Goal: Task Accomplishment & Management: Complete application form

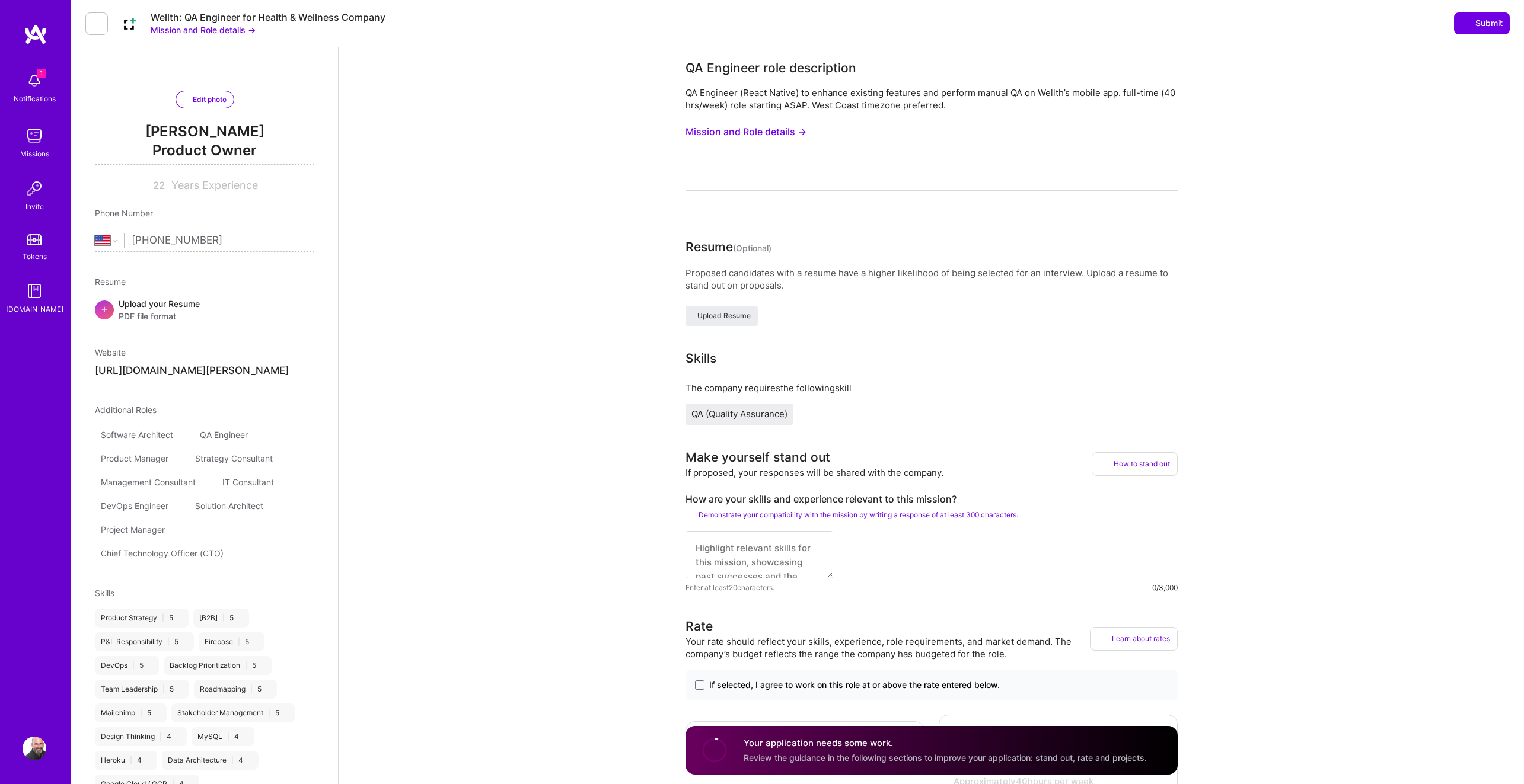
select select "US"
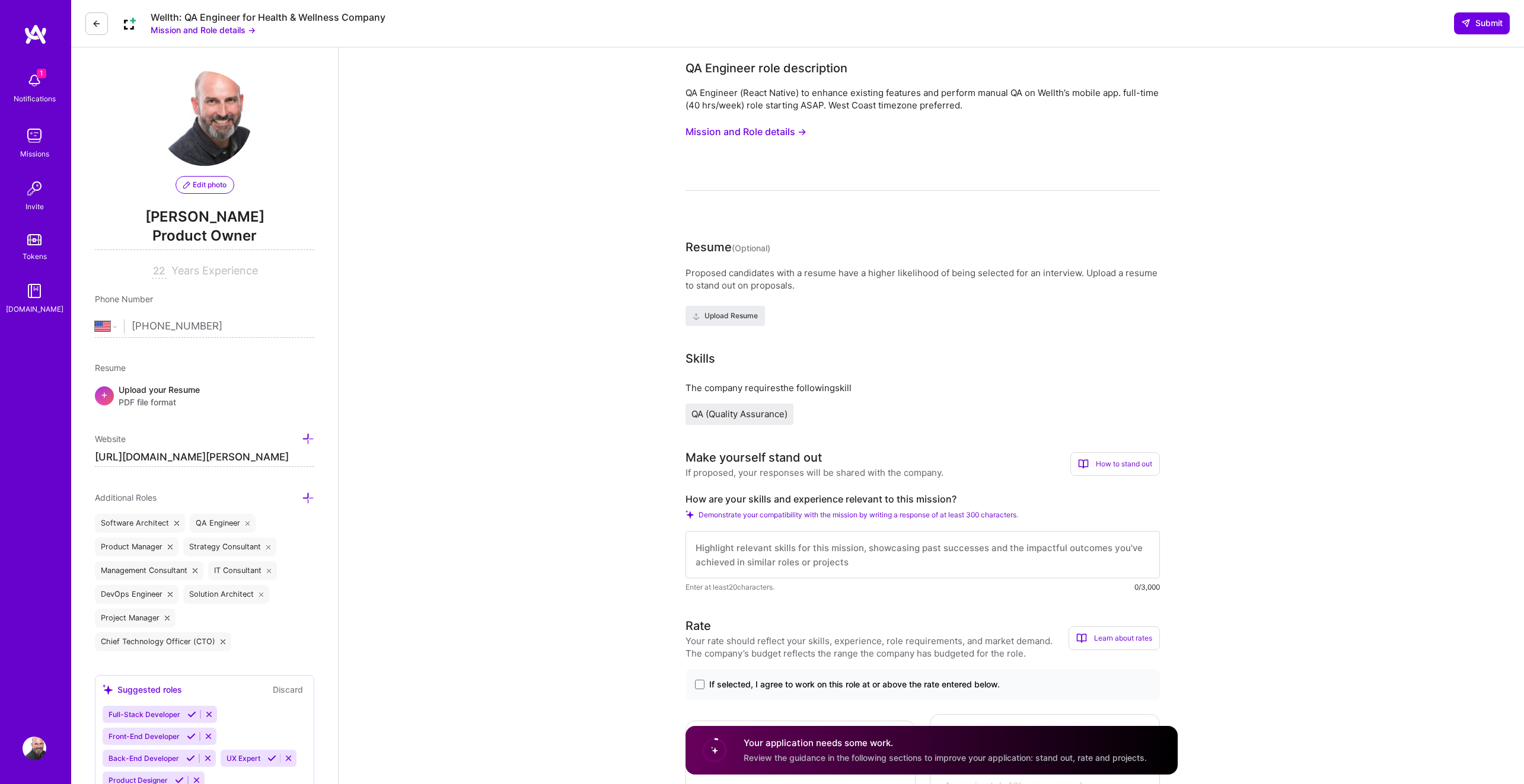
click at [44, 100] on div "Notifications" at bounding box center [34, 99] width 42 height 12
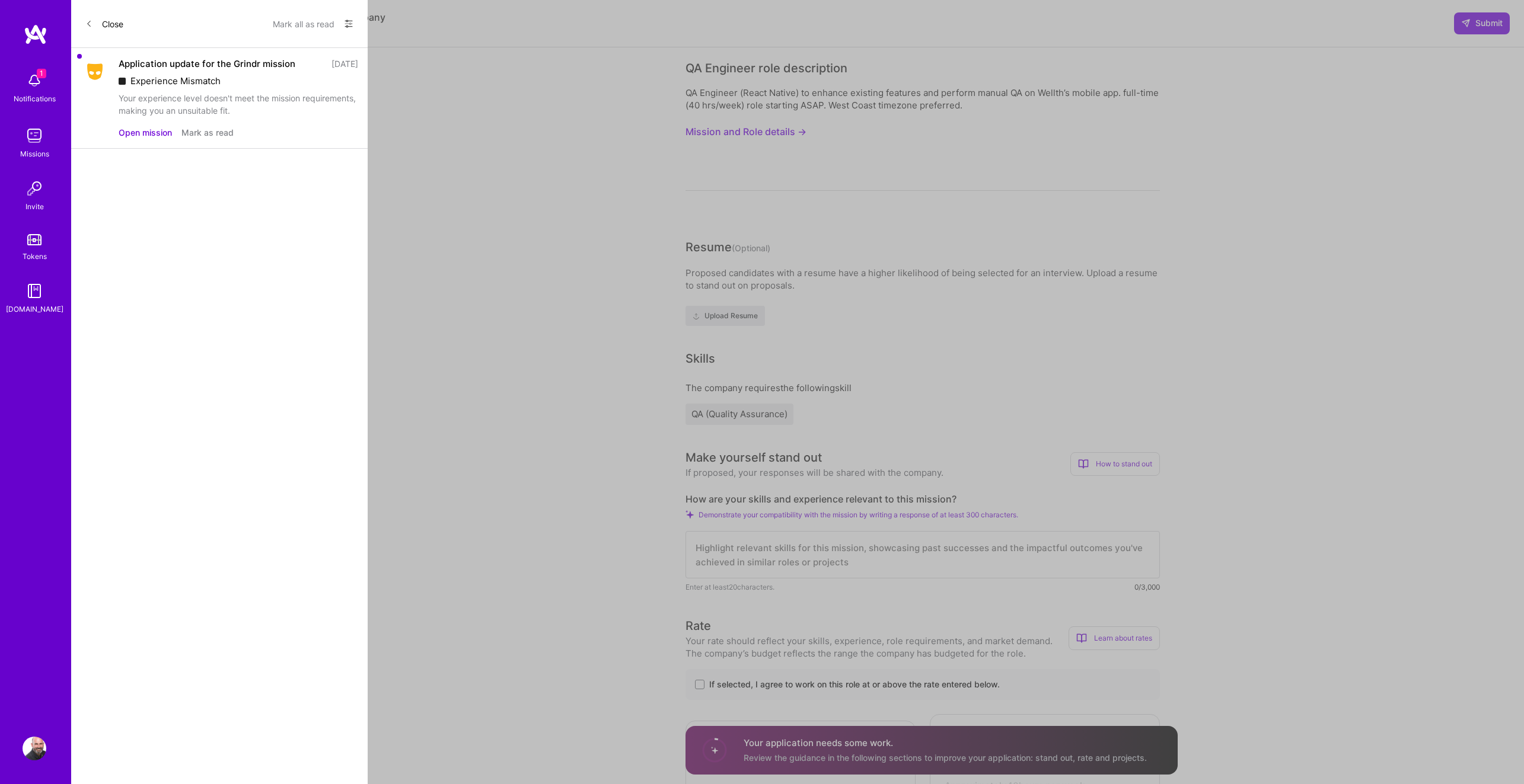
click at [156, 140] on div "Application update for the Grindr mission [DATE] Experience Mismatch Your exper…" at bounding box center [218, 98] width 296 height 101
click at [156, 136] on button "Open mission" at bounding box center [145, 133] width 53 height 12
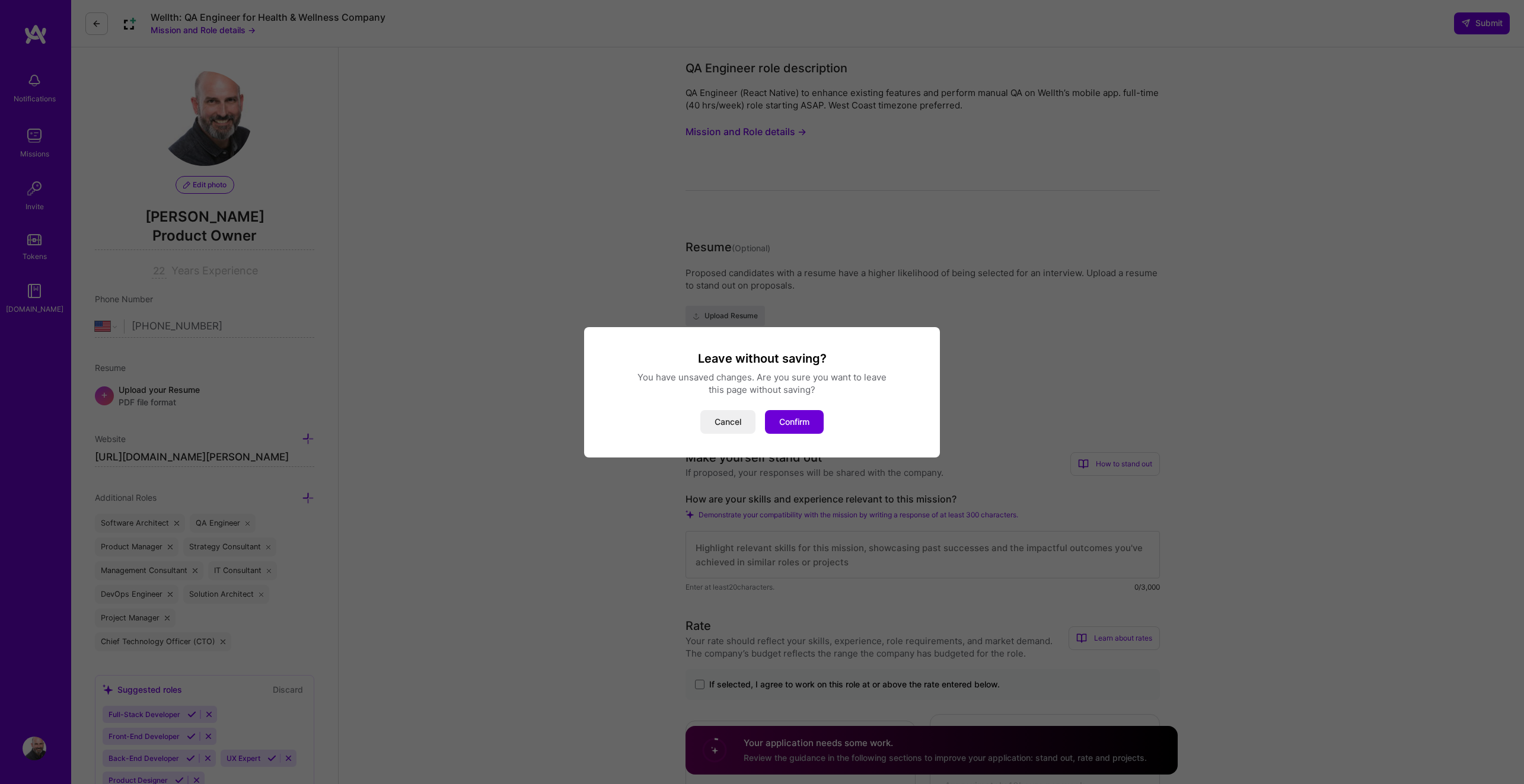
drag, startPoint x: 729, startPoint y: 422, endPoint x: 678, endPoint y: 415, distance: 51.5
click at [729, 422] on button "Cancel" at bounding box center [728, 422] width 55 height 24
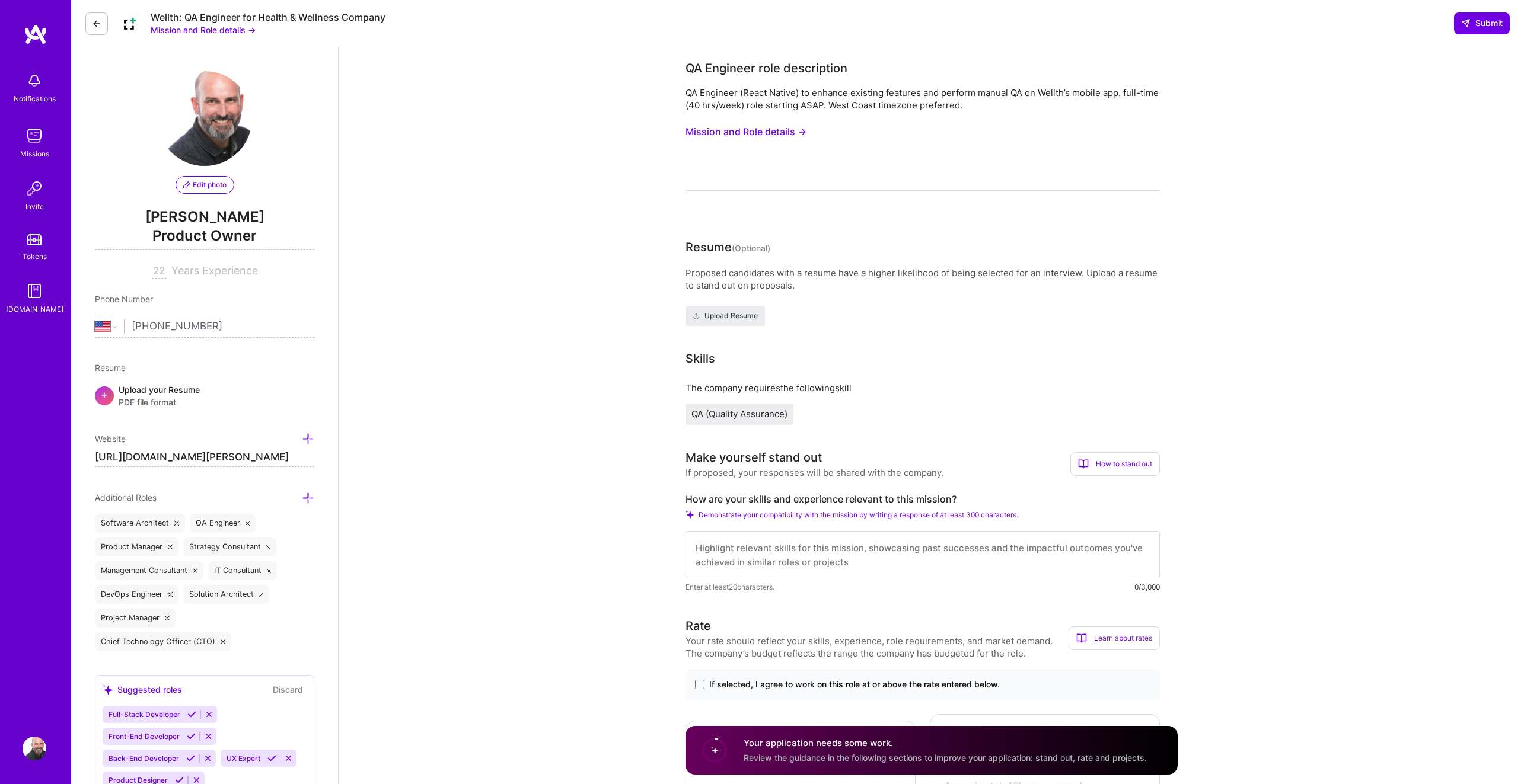
click at [721, 133] on button "Mission and Role details →" at bounding box center [745, 132] width 121 height 22
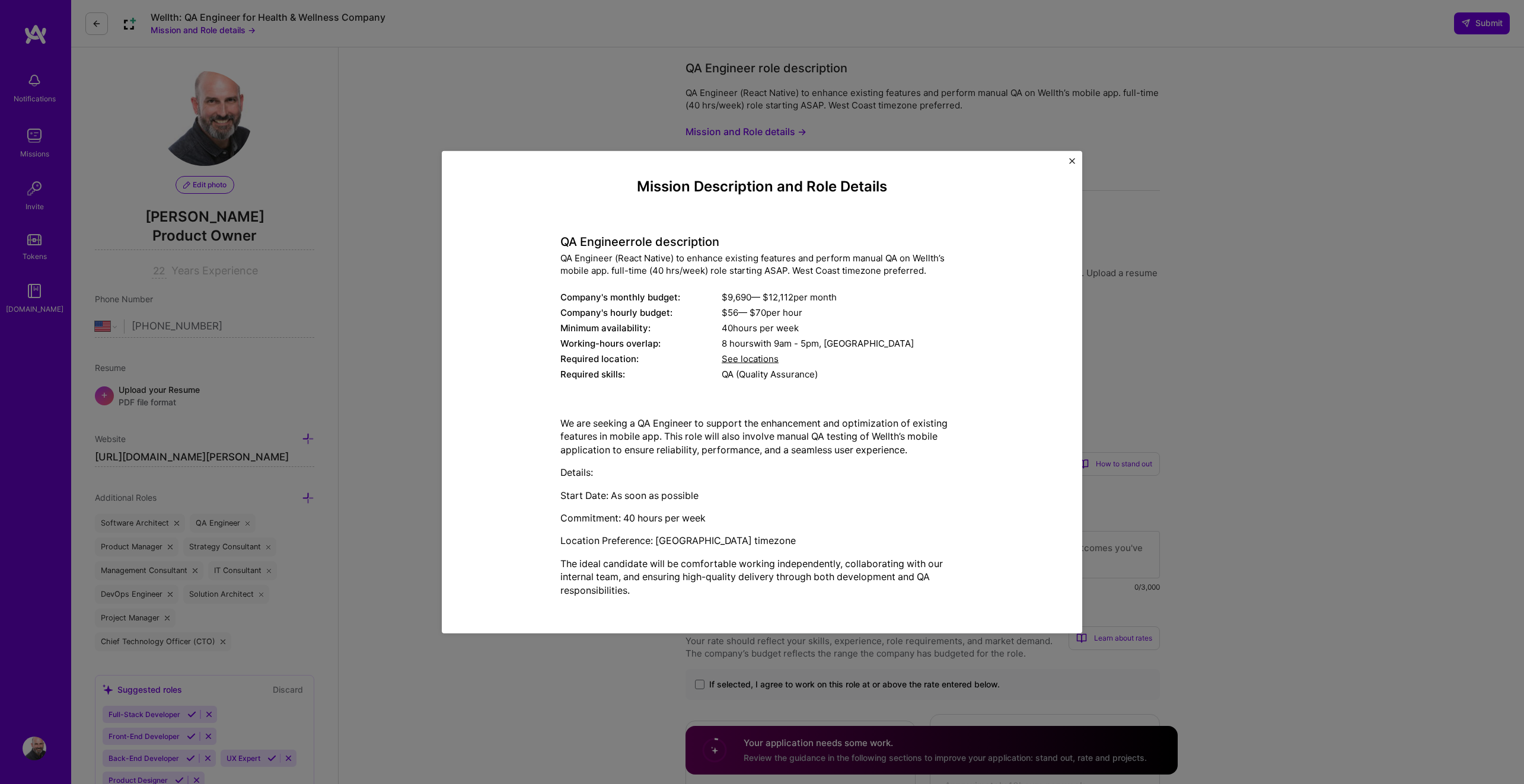
click at [414, 97] on div "Mission Description and Role Details QA Engineer role description QA Engineer (…" at bounding box center [762, 392] width 1524 height 784
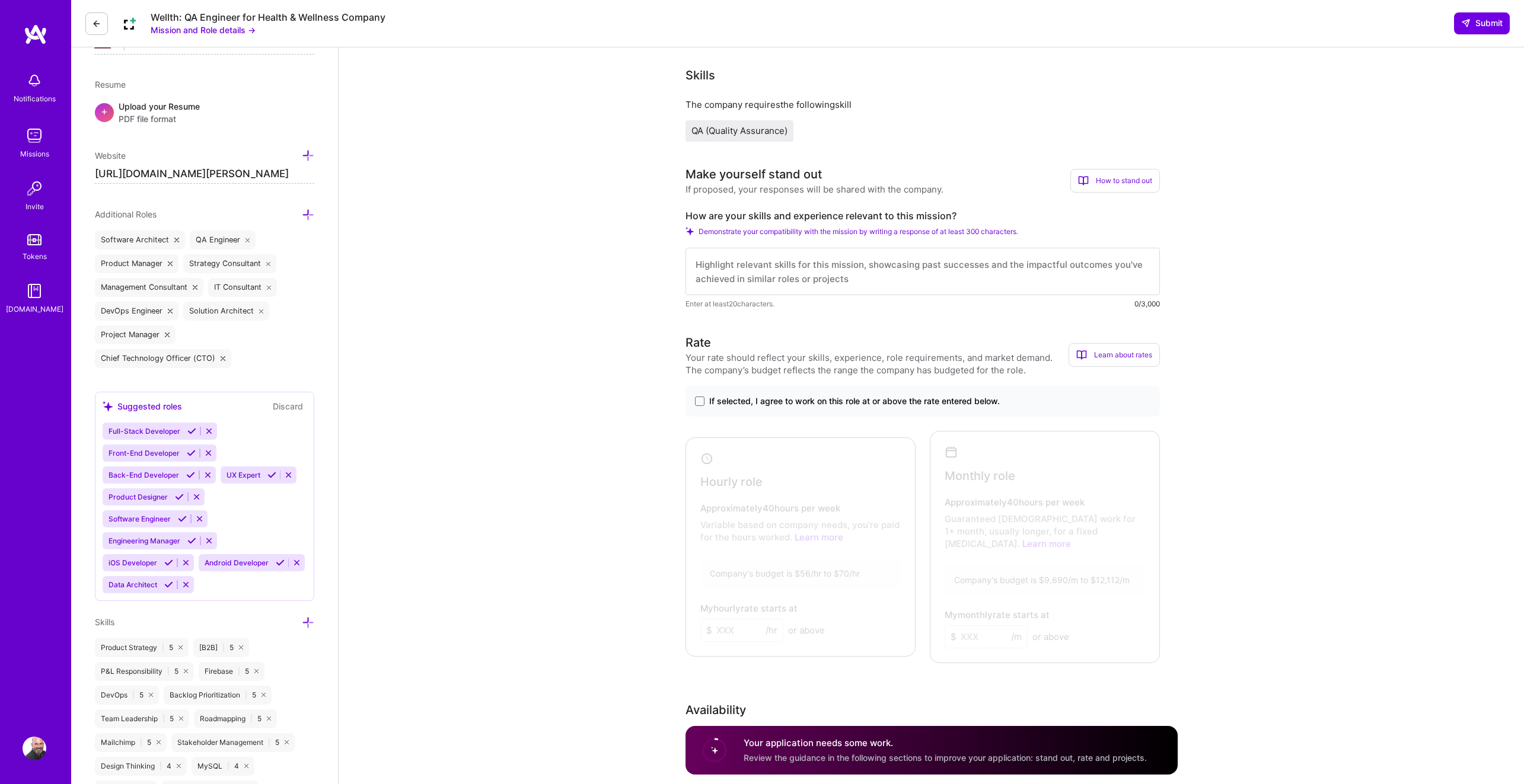
scroll to position [285, 0]
click at [733, 265] on textarea at bounding box center [922, 270] width 475 height 48
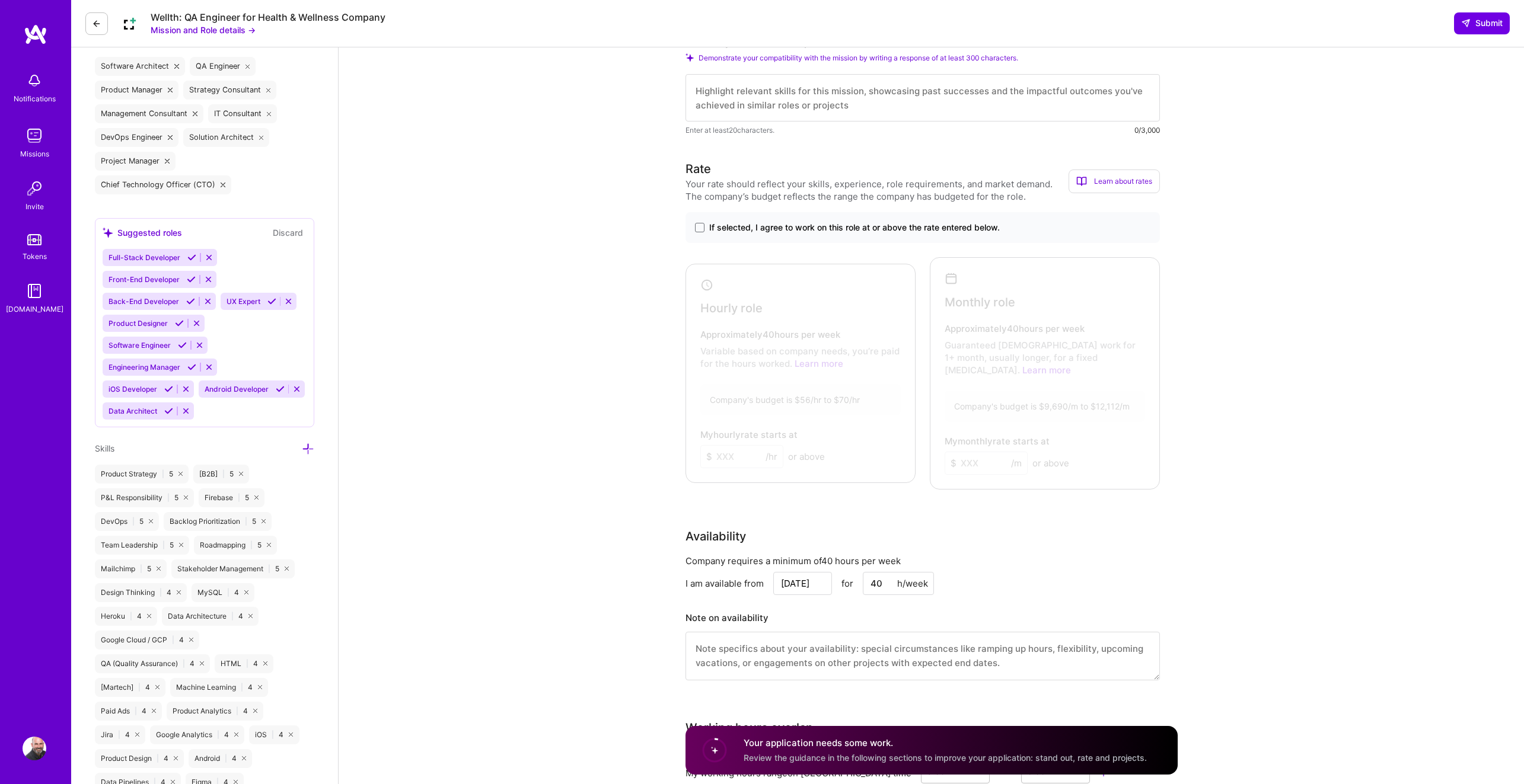
scroll to position [459, 0]
click at [704, 228] on span at bounding box center [699, 226] width 10 height 10
click at [0, 0] on input "If selected, I agree to work on this role at or above the rate entered below." at bounding box center [0, 0] width 0 height 0
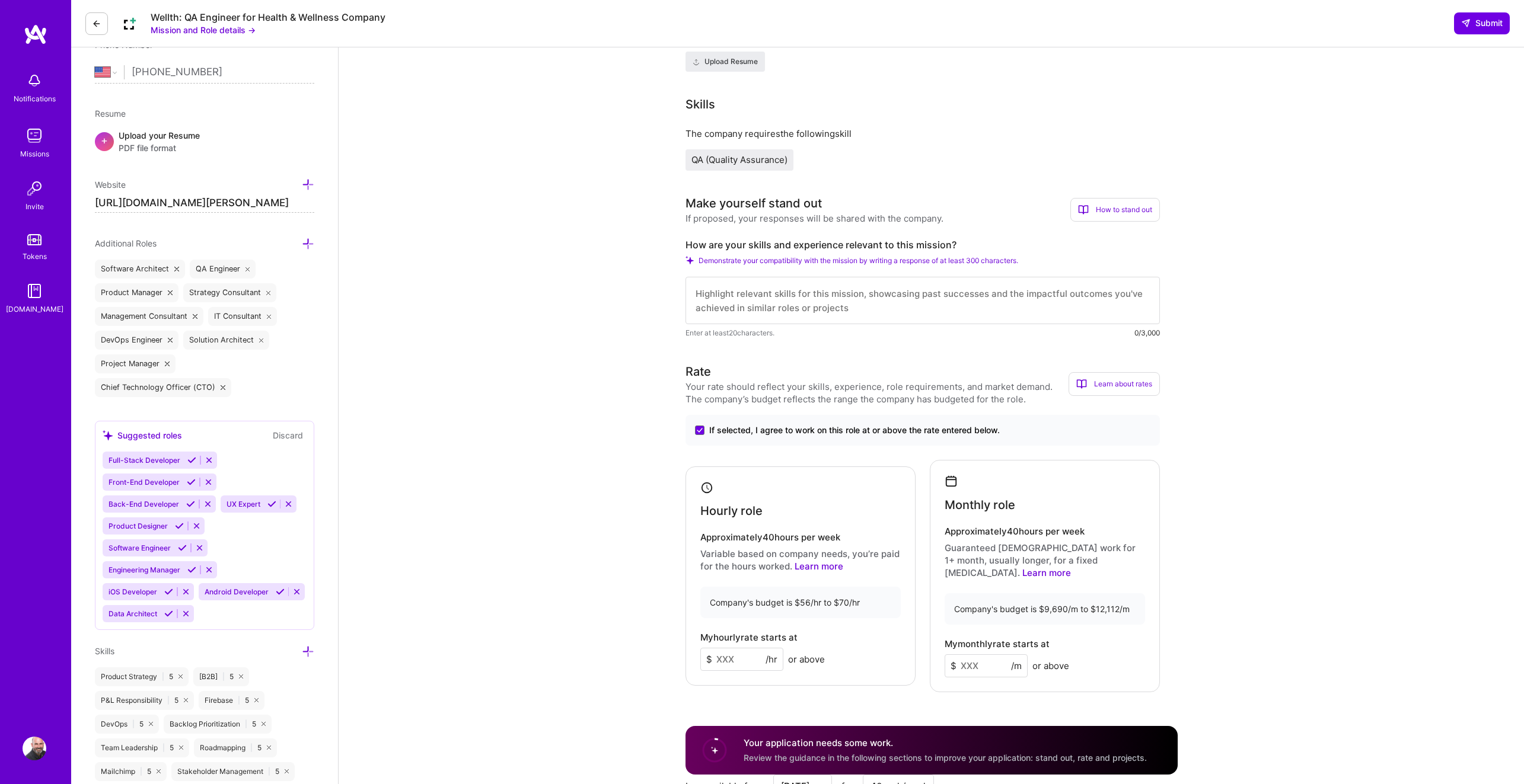
scroll to position [0, 0]
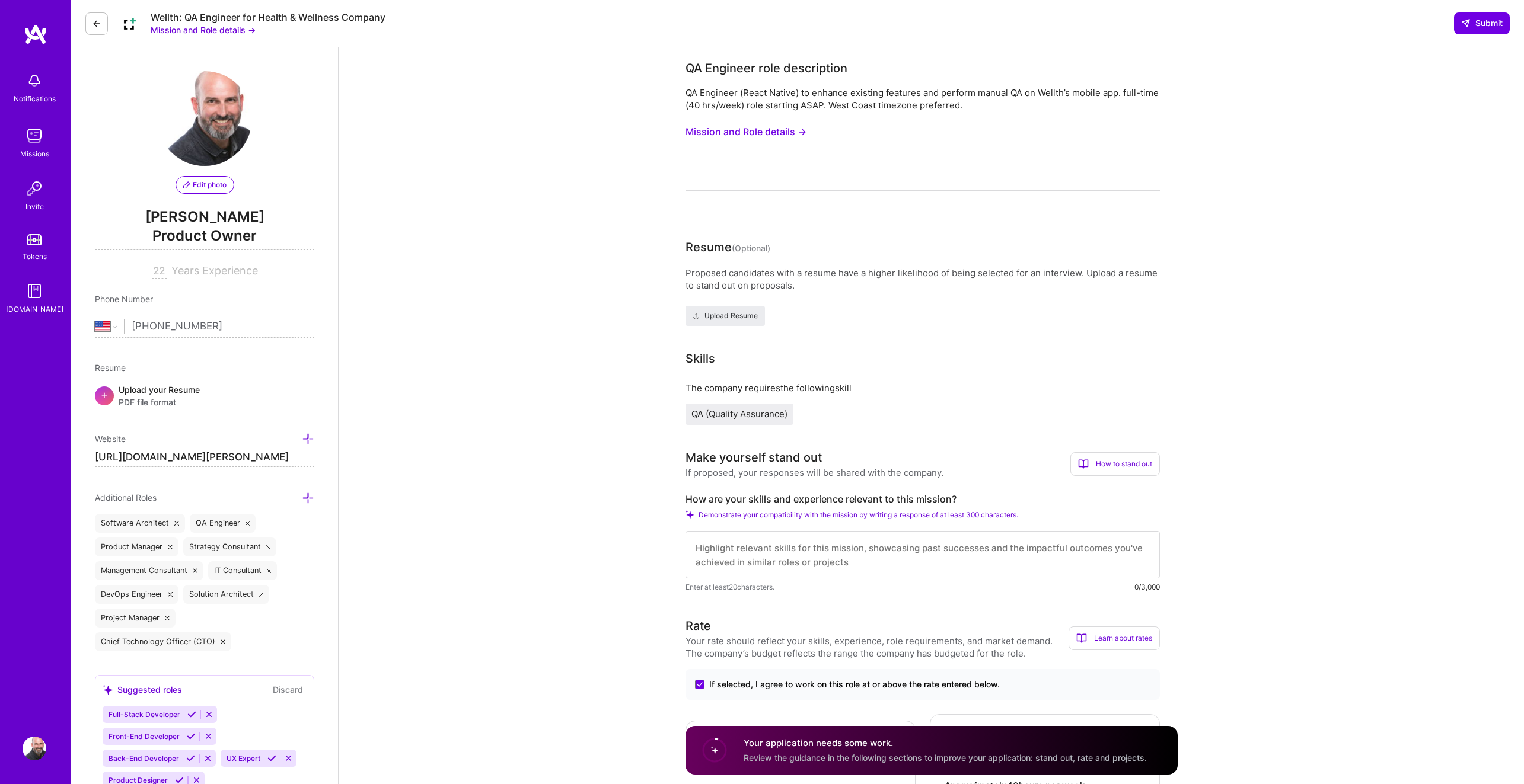
click at [701, 129] on button "Mission and Role details →" at bounding box center [745, 132] width 121 height 22
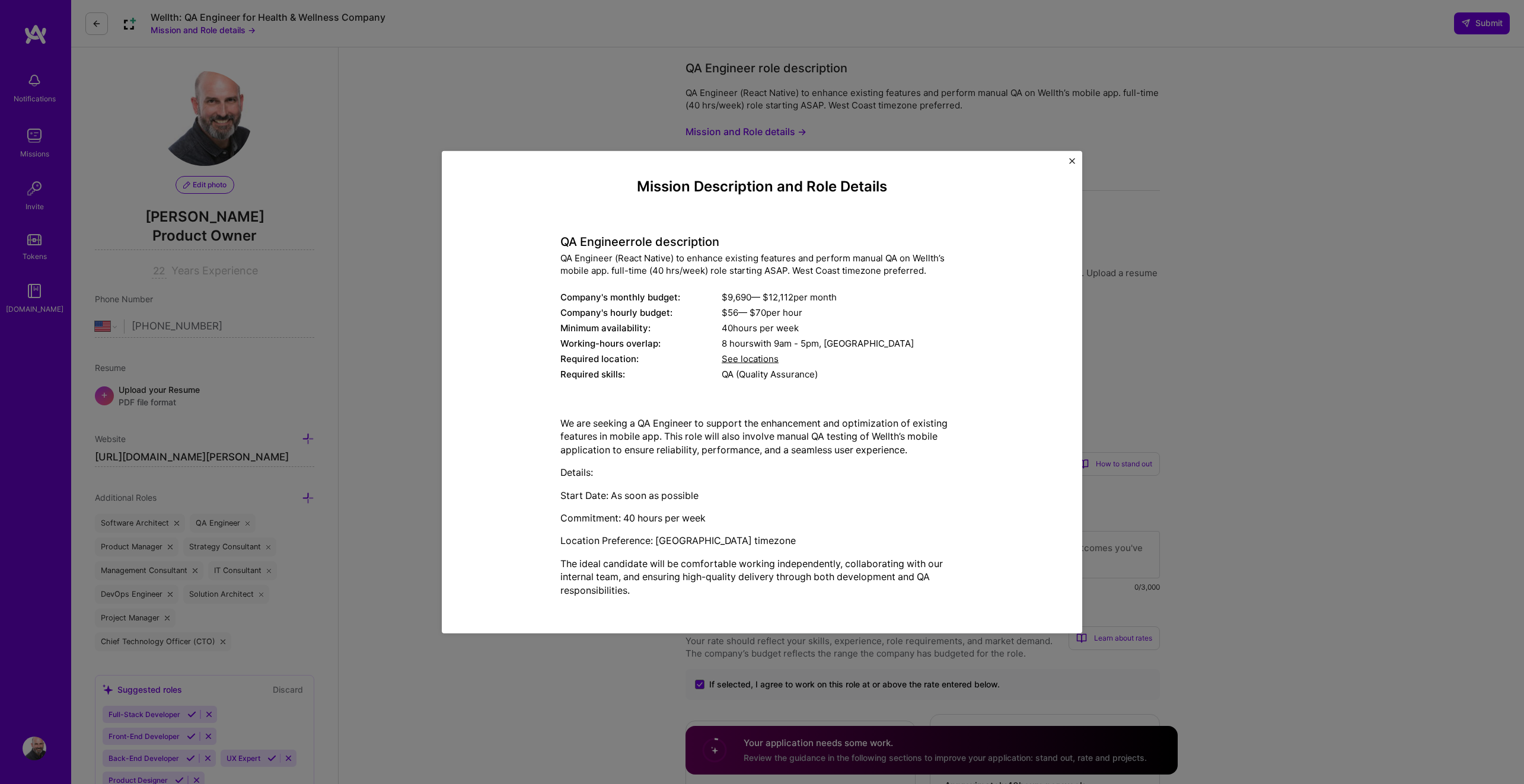
click at [579, 118] on div "Mission Description and Role Details QA Engineer role description QA Engineer (…" at bounding box center [762, 392] width 1524 height 784
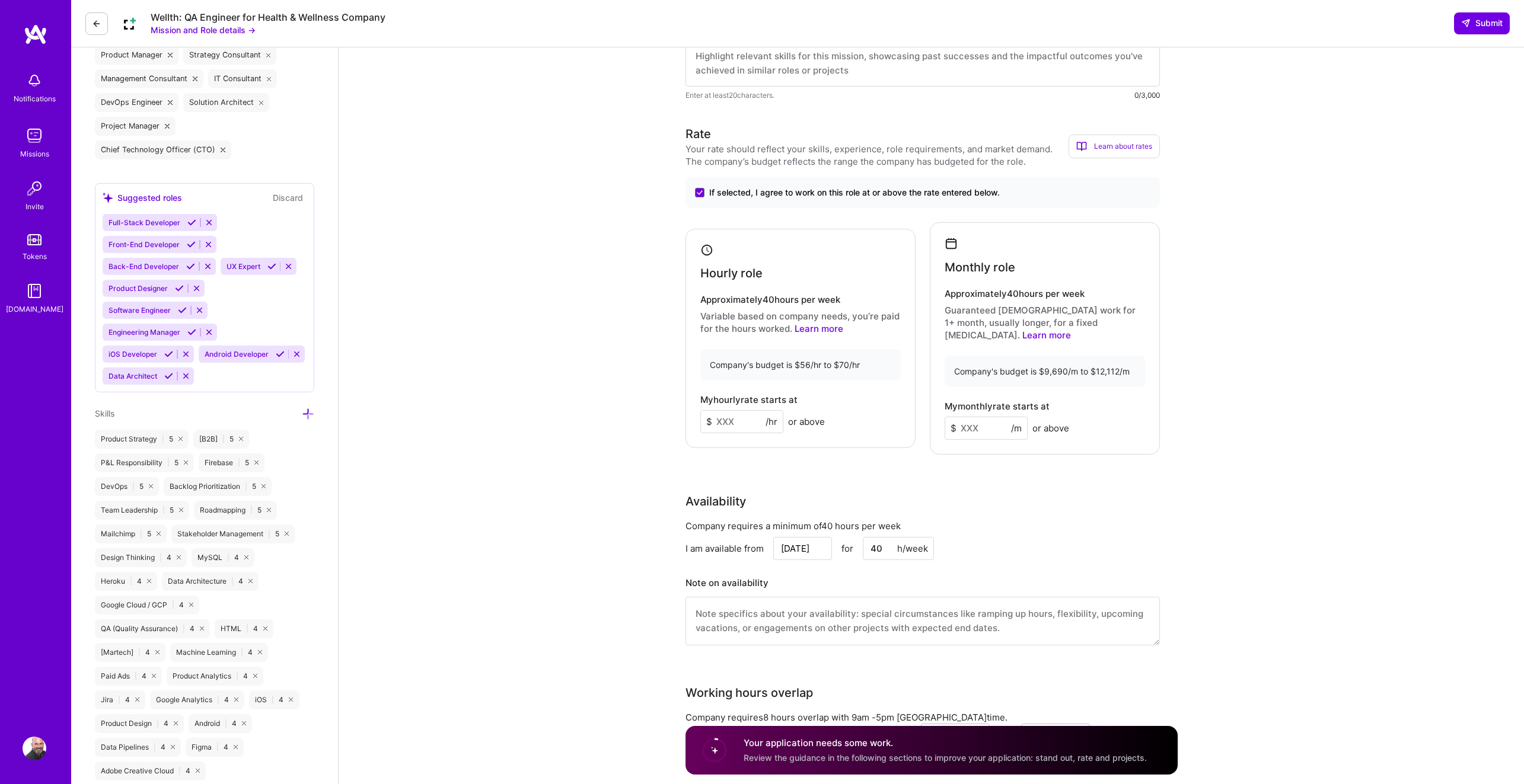
scroll to position [493, 0]
click at [741, 416] on input at bounding box center [742, 421] width 83 height 23
type input "65"
drag, startPoint x: 989, startPoint y: 413, endPoint x: 911, endPoint y: 385, distance: 82.9
click at [988, 415] on input at bounding box center [987, 427] width 83 height 23
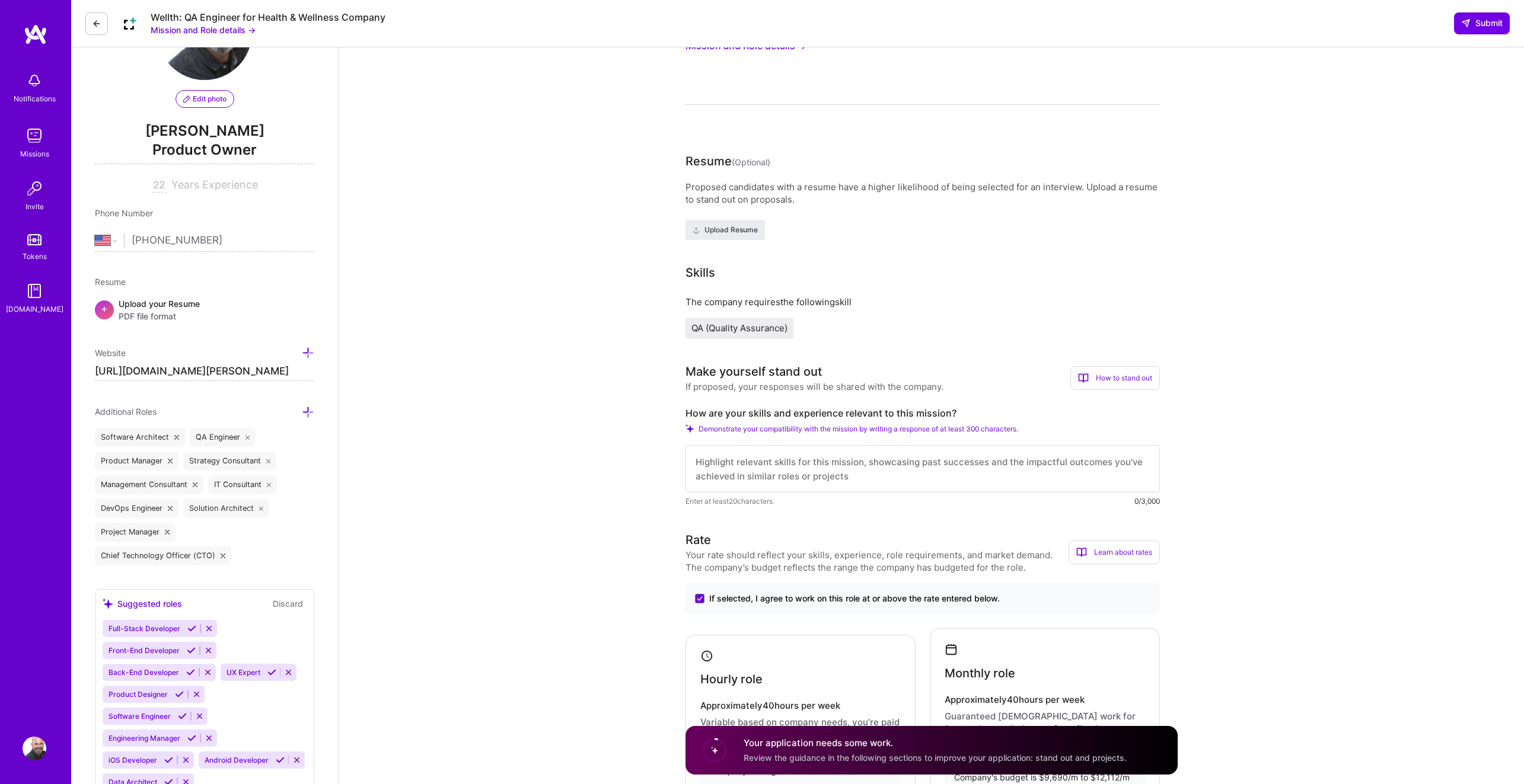
scroll to position [0, 0]
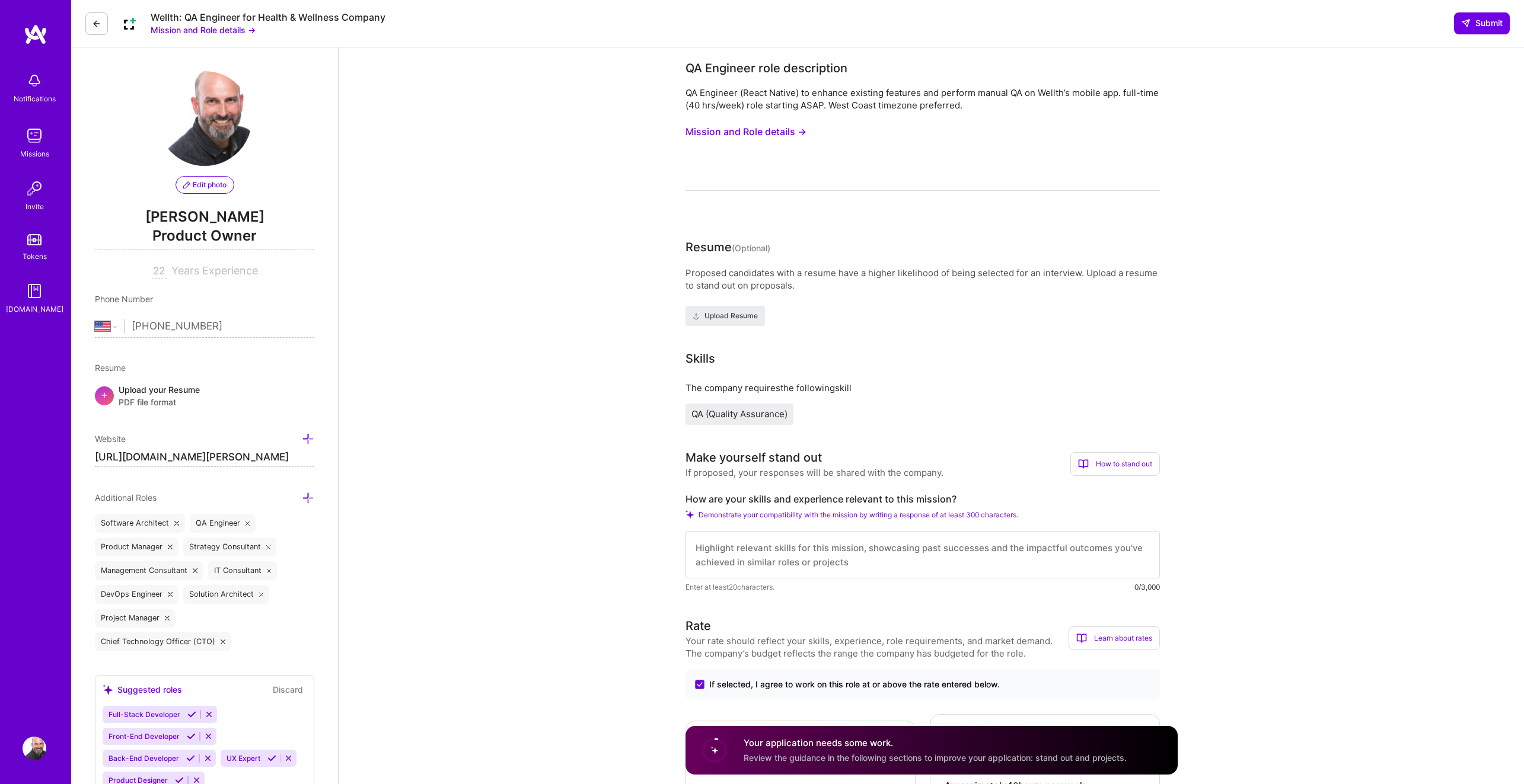
click at [697, 133] on button "Mission and Role details →" at bounding box center [745, 132] width 121 height 22
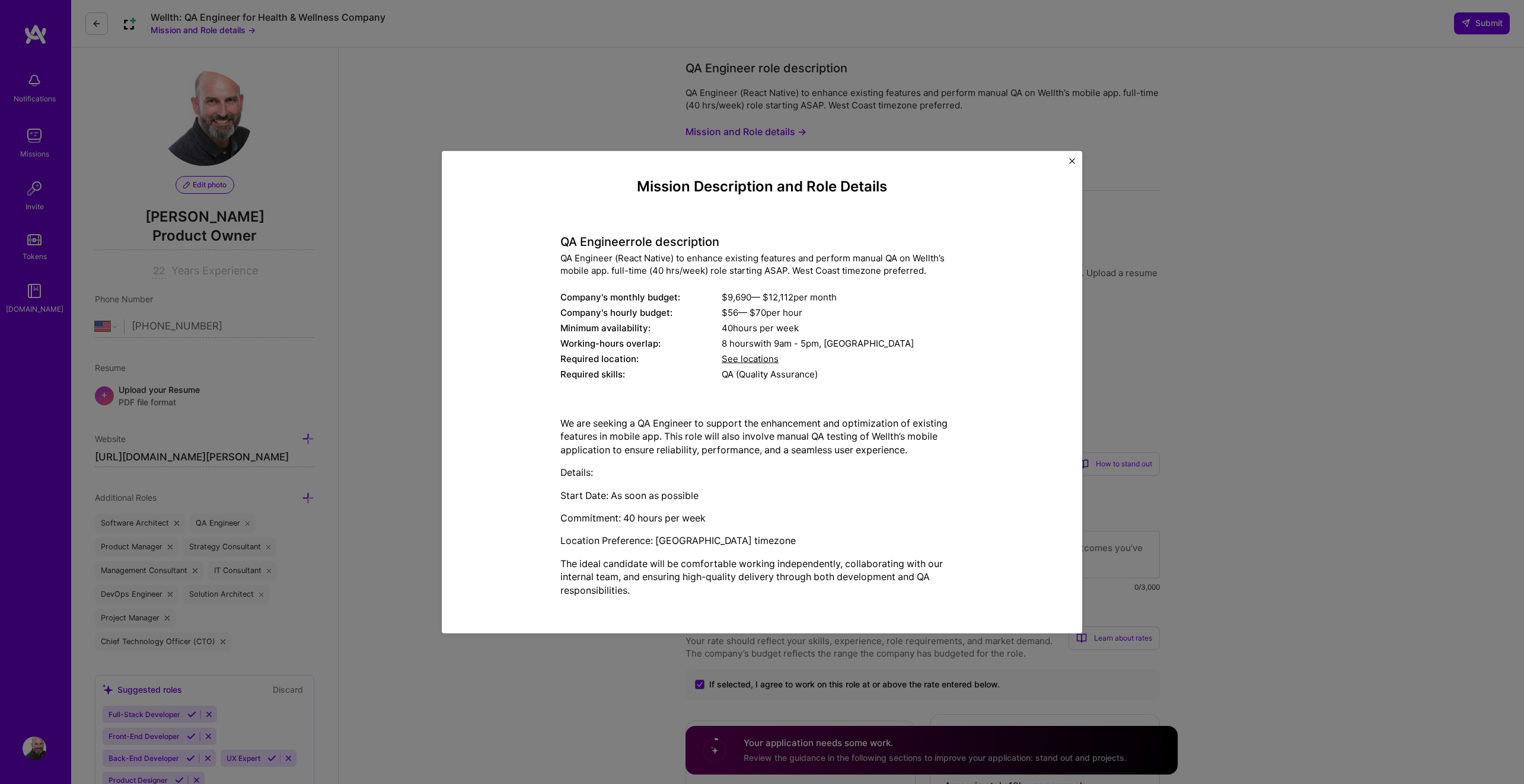
drag, startPoint x: 609, startPoint y: 121, endPoint x: 616, endPoint y: 120, distance: 7.1
click at [609, 121] on div "Mission Description and Role Details QA Engineer role description QA Engineer (…" at bounding box center [762, 392] width 1524 height 784
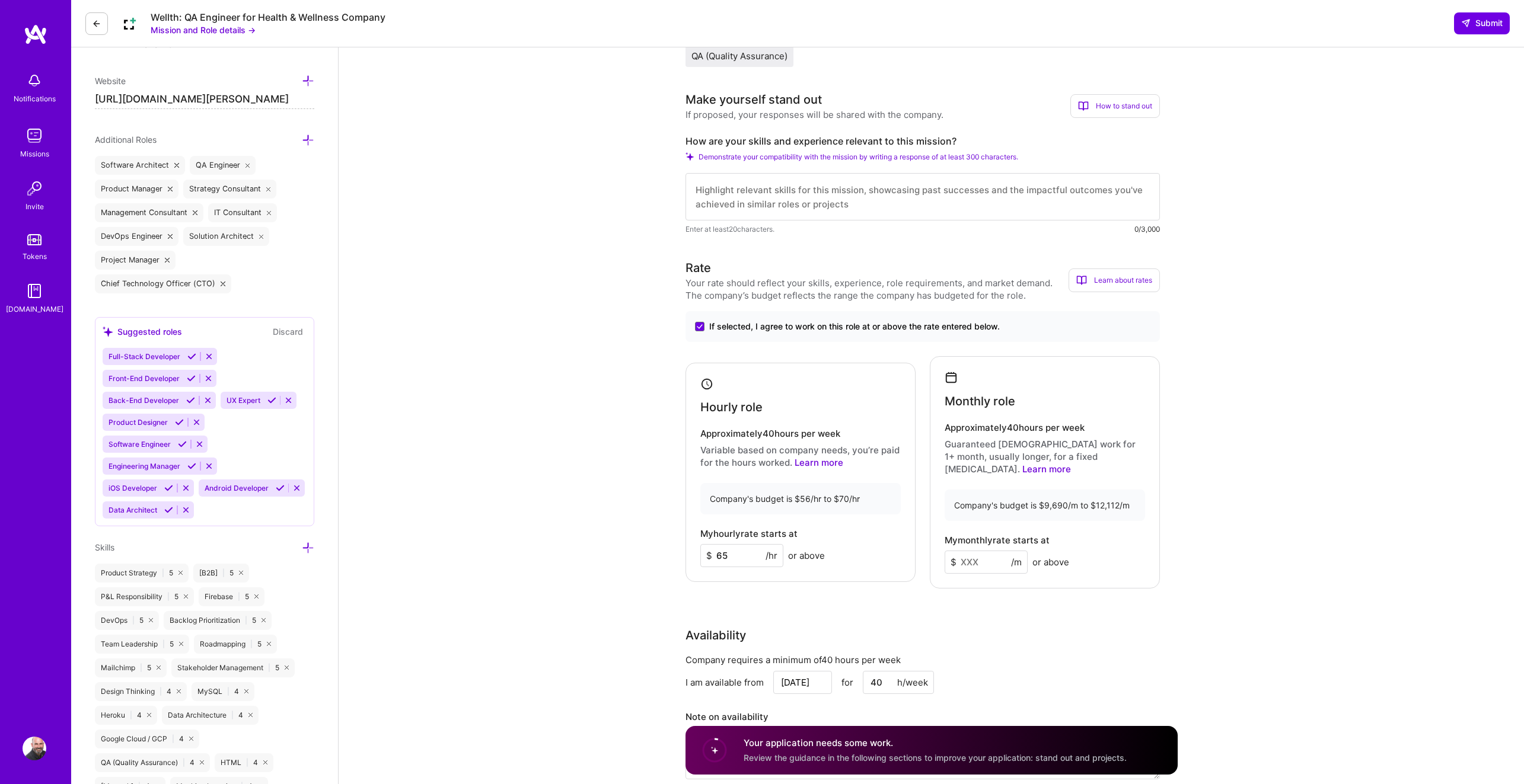
scroll to position [360, 0]
click at [972, 551] on input at bounding box center [987, 560] width 83 height 23
type input "10400"
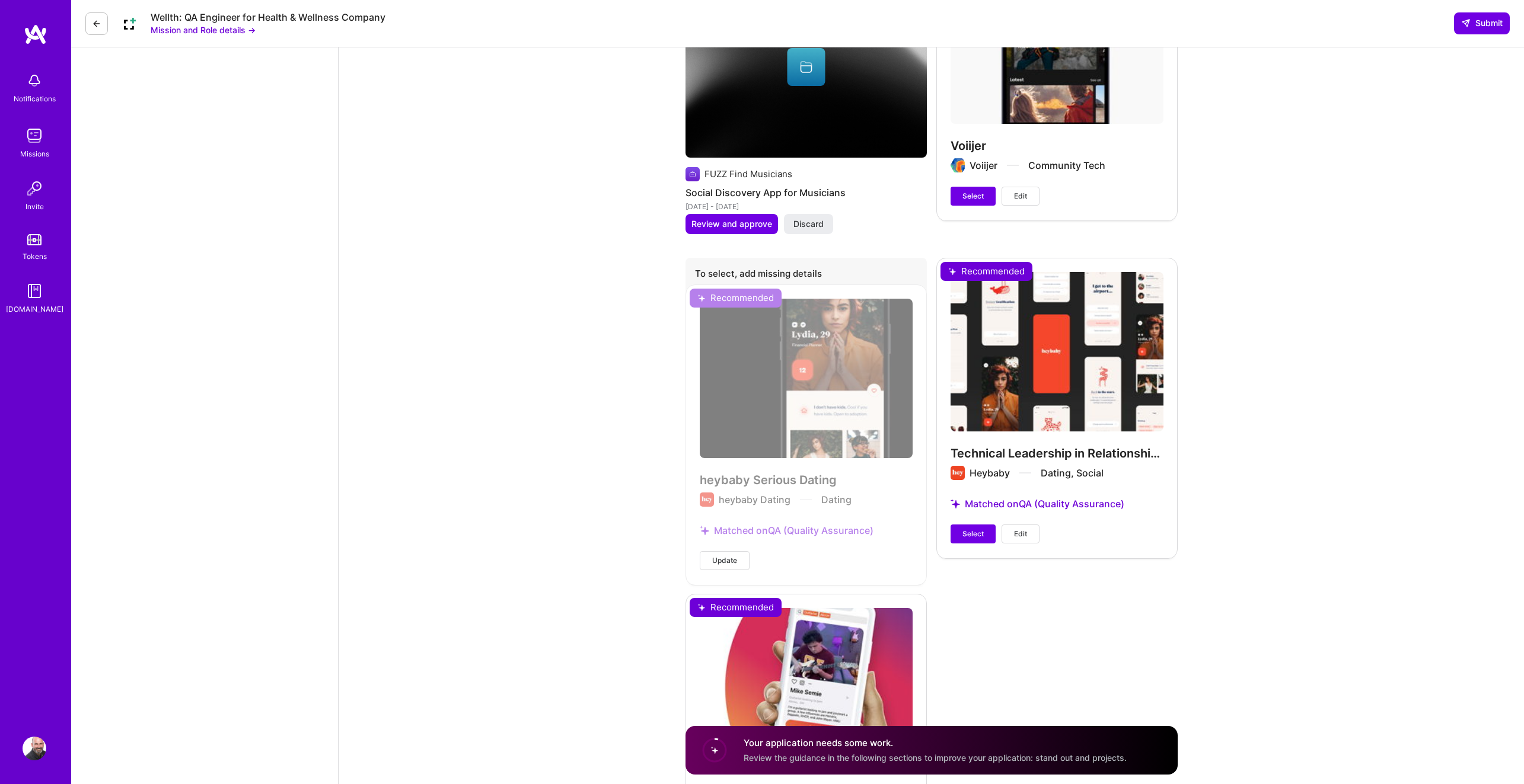
scroll to position [2375, 0]
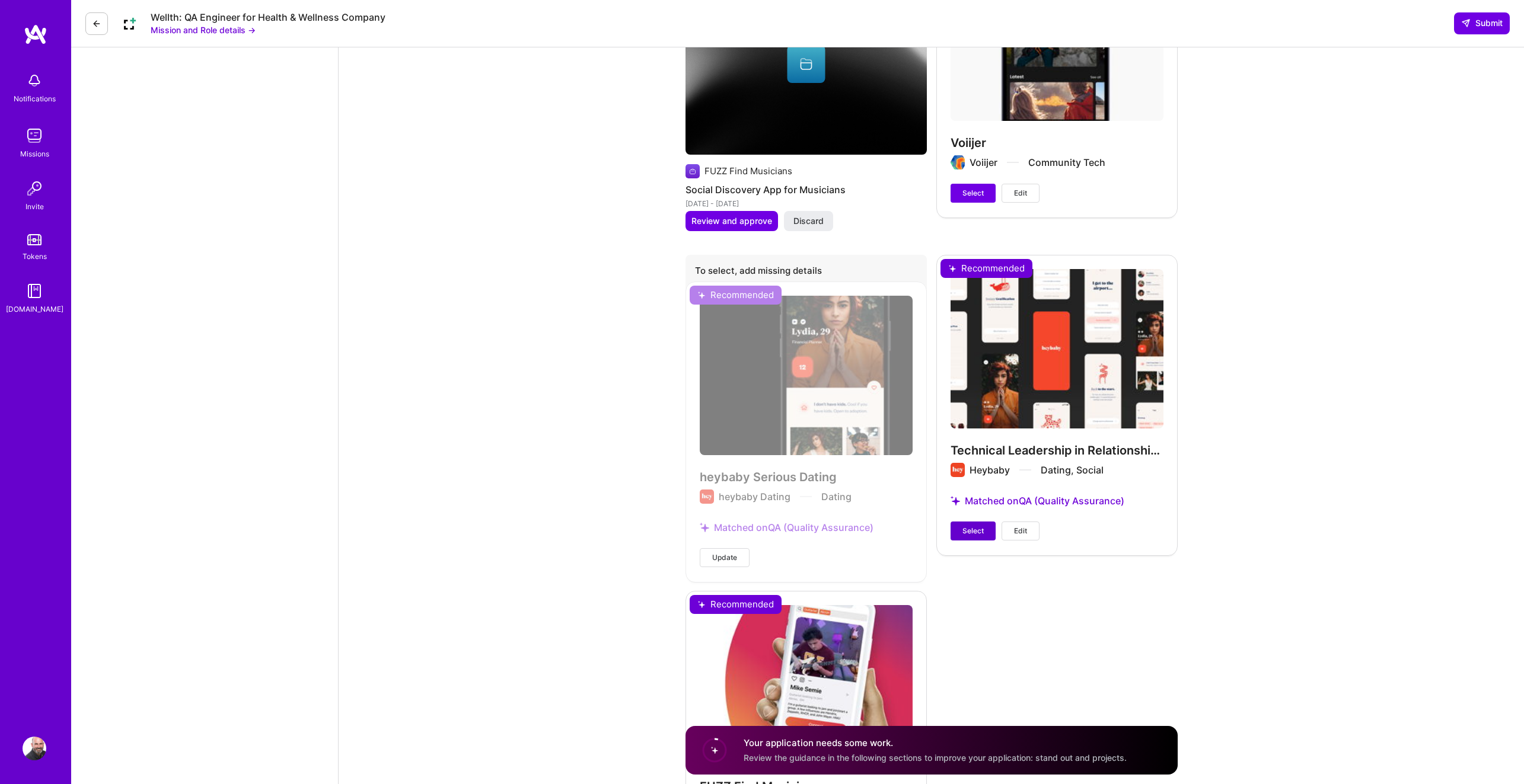
click at [973, 526] on span "Select" at bounding box center [973, 531] width 21 height 11
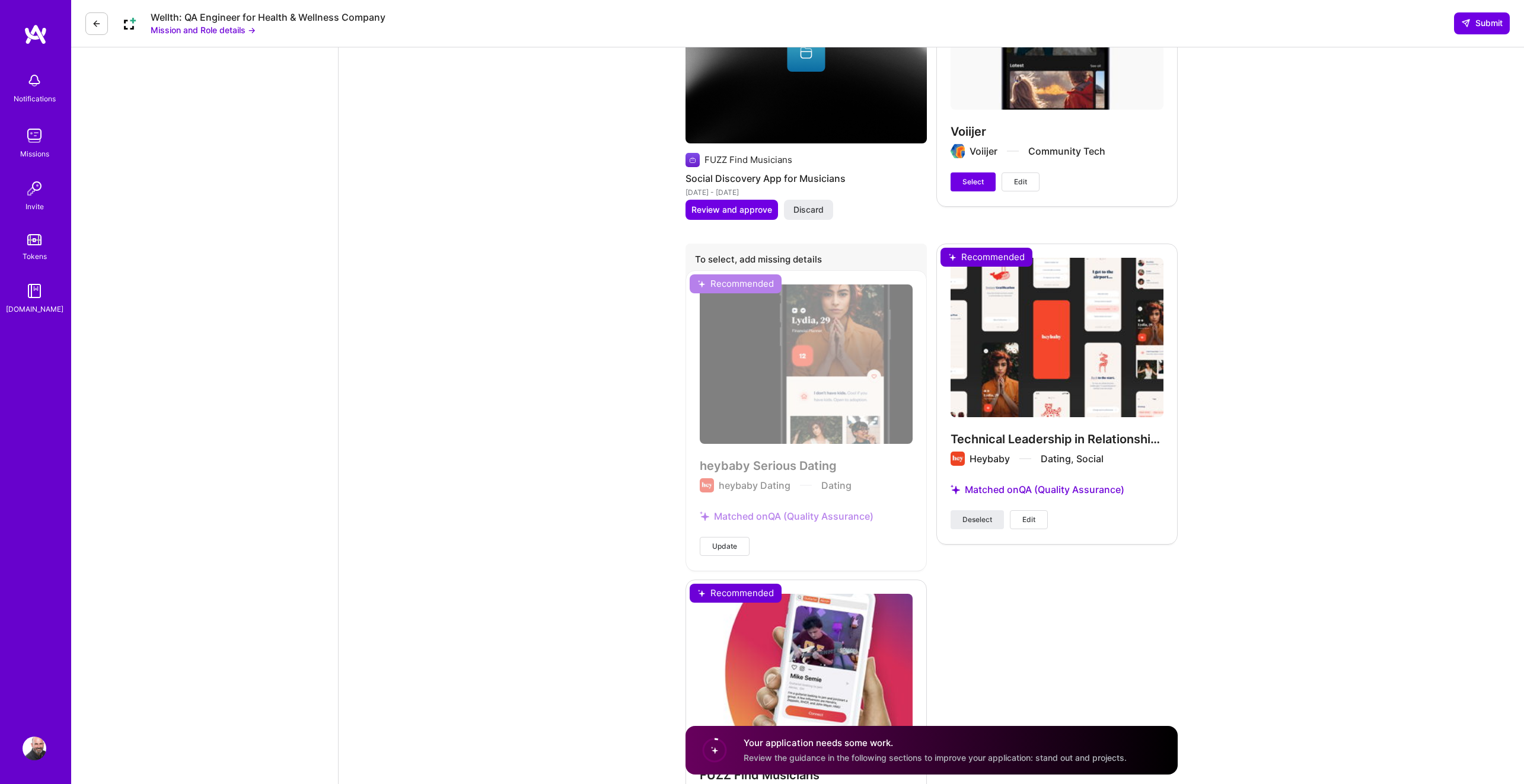
scroll to position [2542, 0]
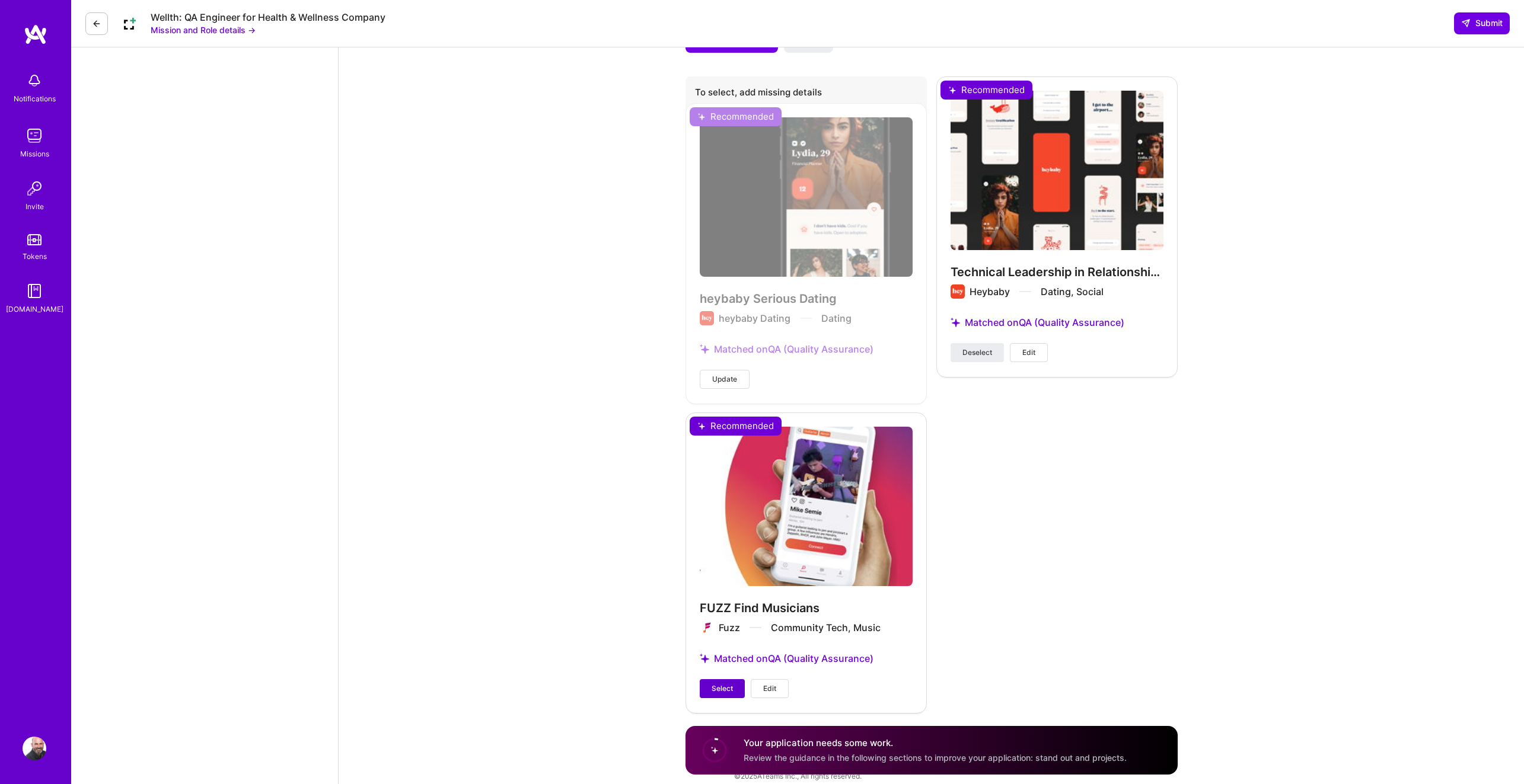
drag, startPoint x: 711, startPoint y: 675, endPoint x: 747, endPoint y: 667, distance: 36.9
click at [712, 683] on span "Select" at bounding box center [722, 689] width 21 height 11
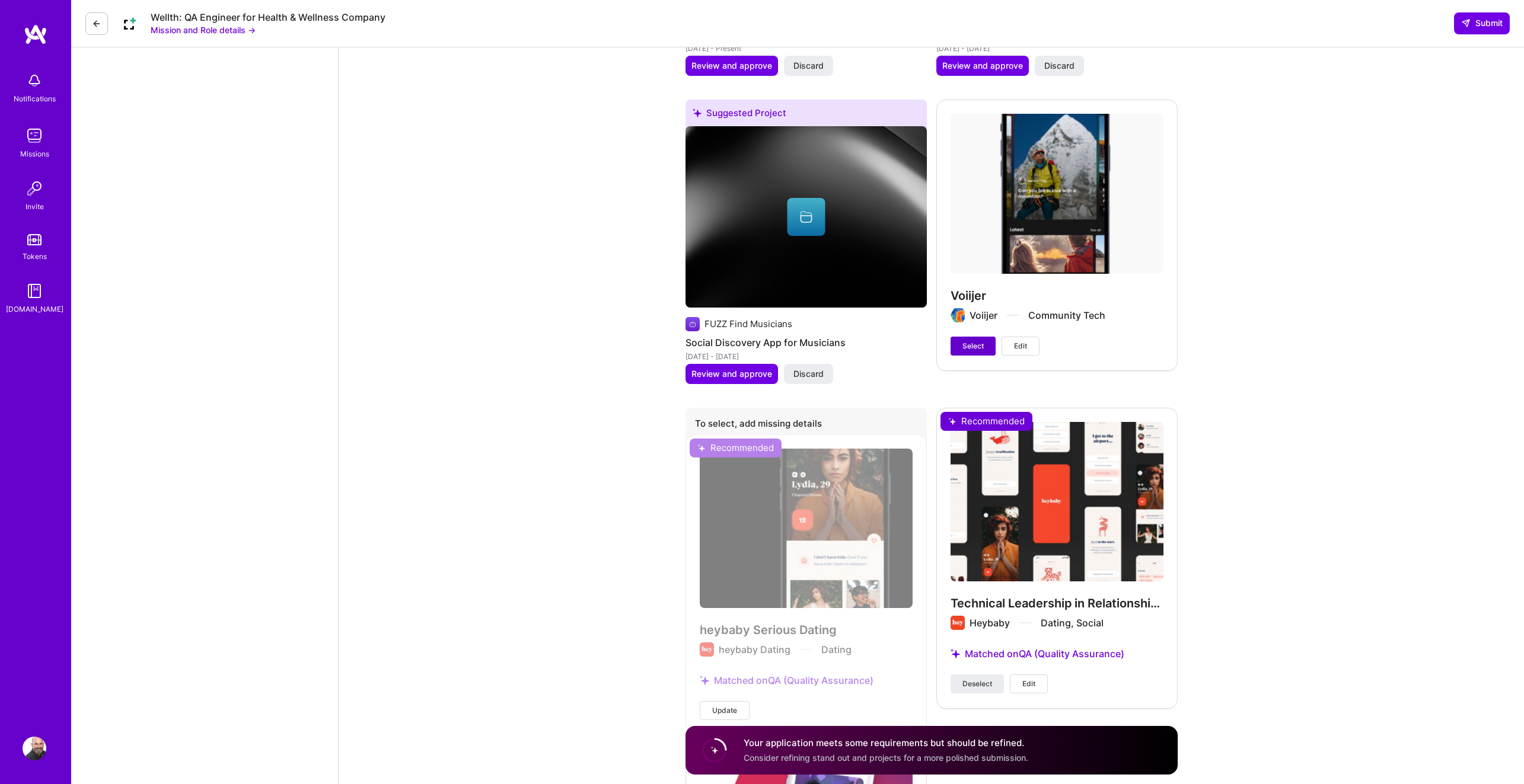
scroll to position [2209, 0]
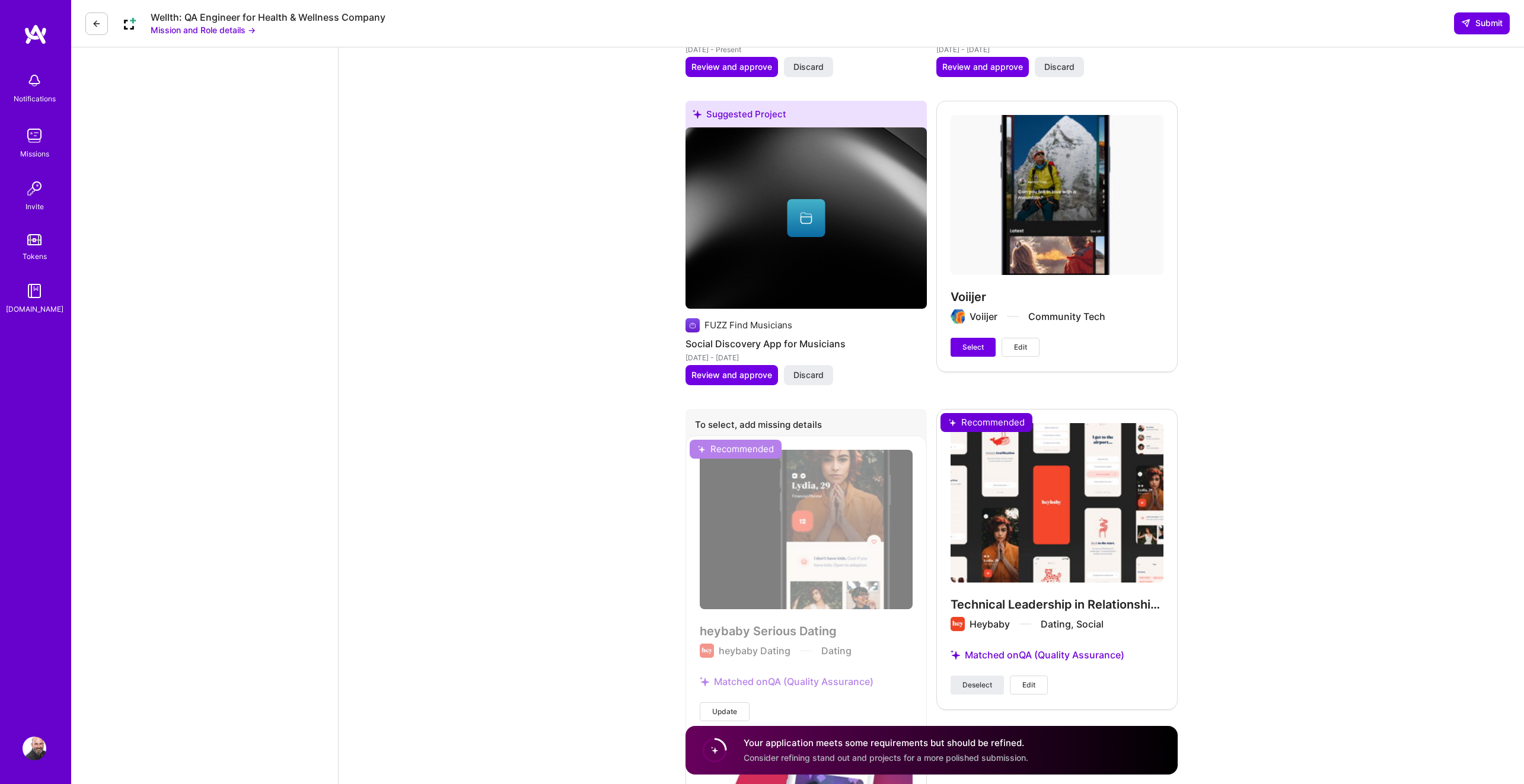
drag, startPoint x: 973, startPoint y: 337, endPoint x: 1011, endPoint y: 359, distance: 43.9
click at [973, 342] on span "Select" at bounding box center [973, 347] width 21 height 11
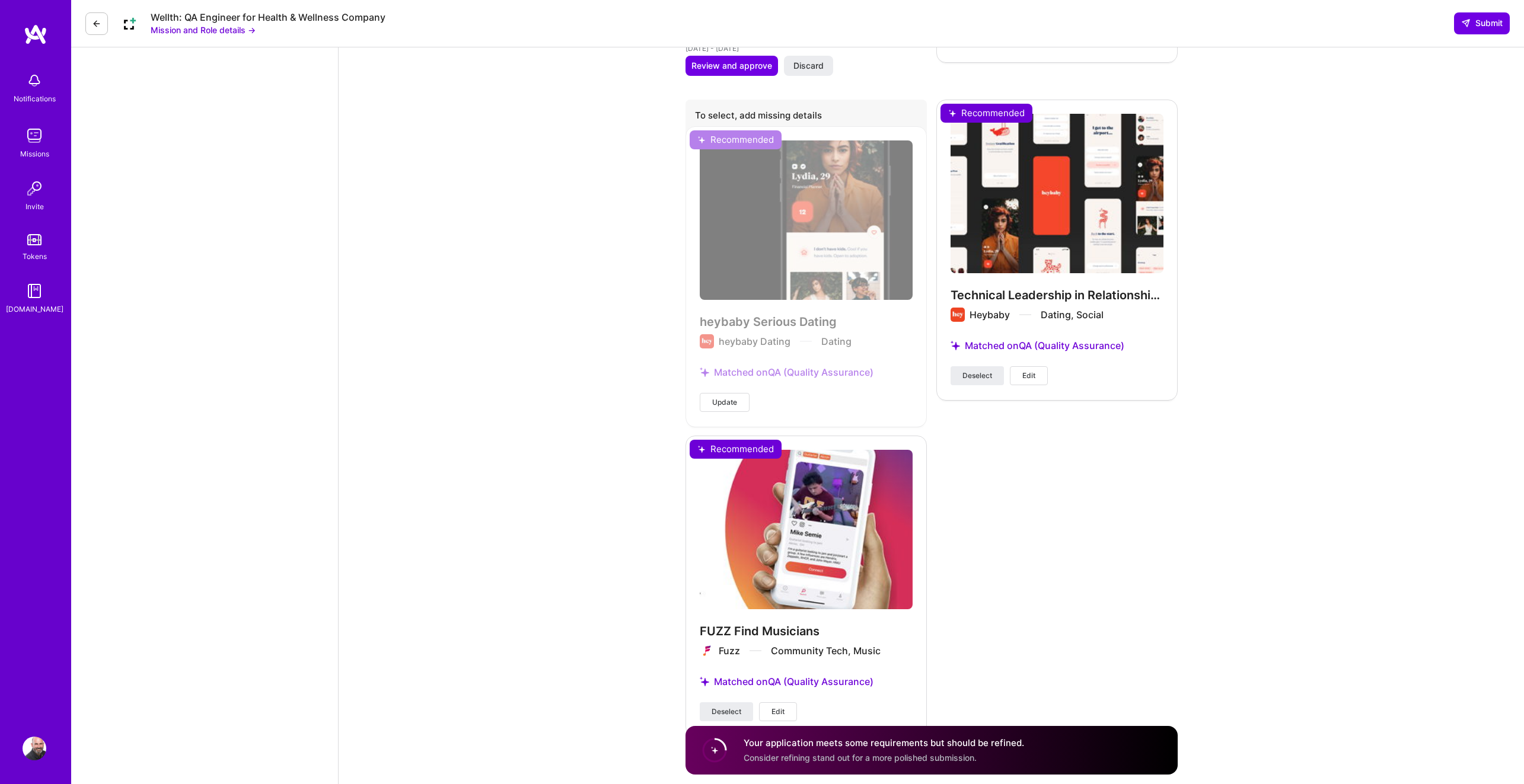
scroll to position [2523, 0]
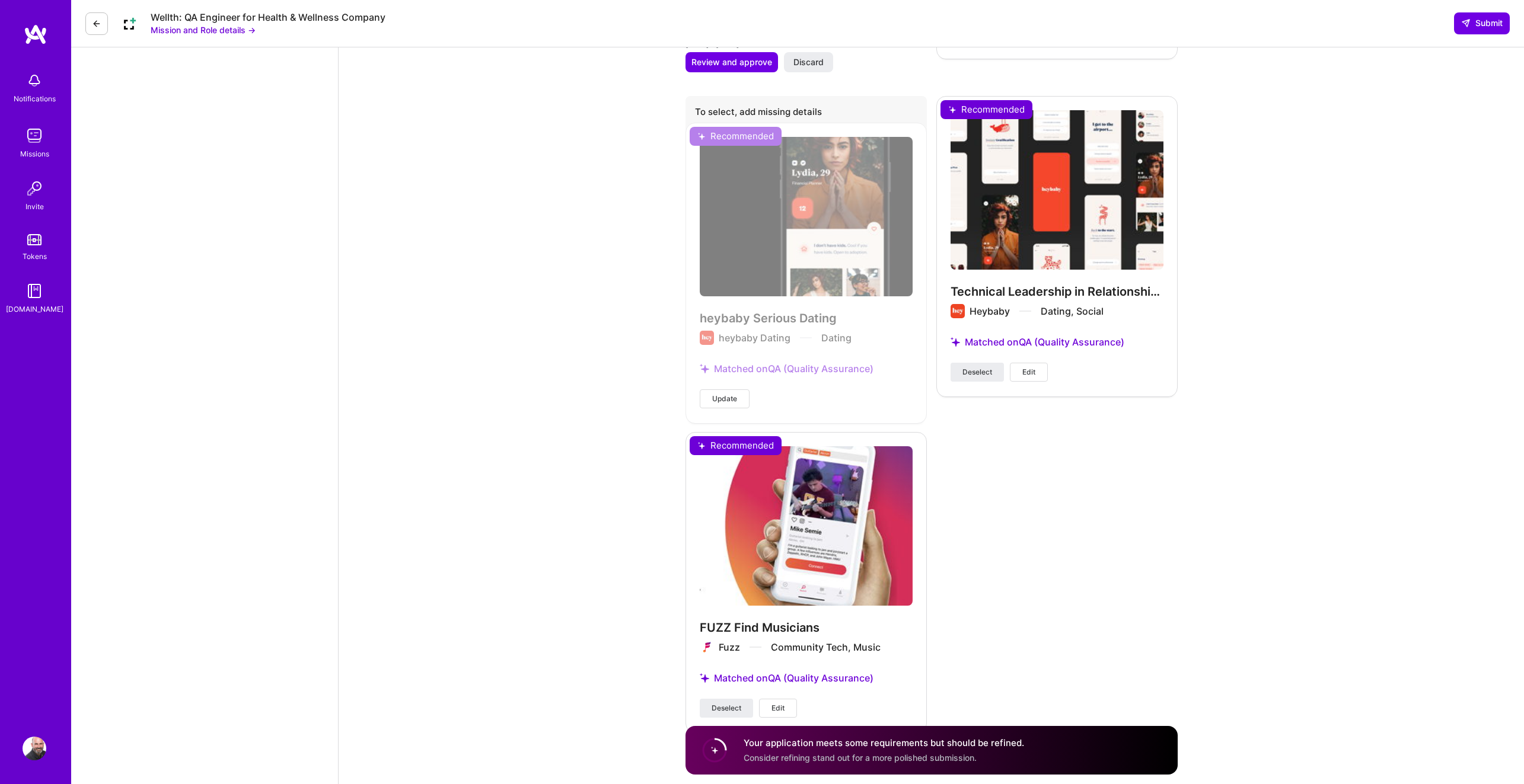
drag, startPoint x: 856, startPoint y: 744, endPoint x: 816, endPoint y: 744, distance: 40.0
click at [856, 744] on h4 "Your application meets some requirements but should be refined." at bounding box center [883, 743] width 280 height 12
click at [711, 751] on circle at bounding box center [714, 750] width 22 height 22
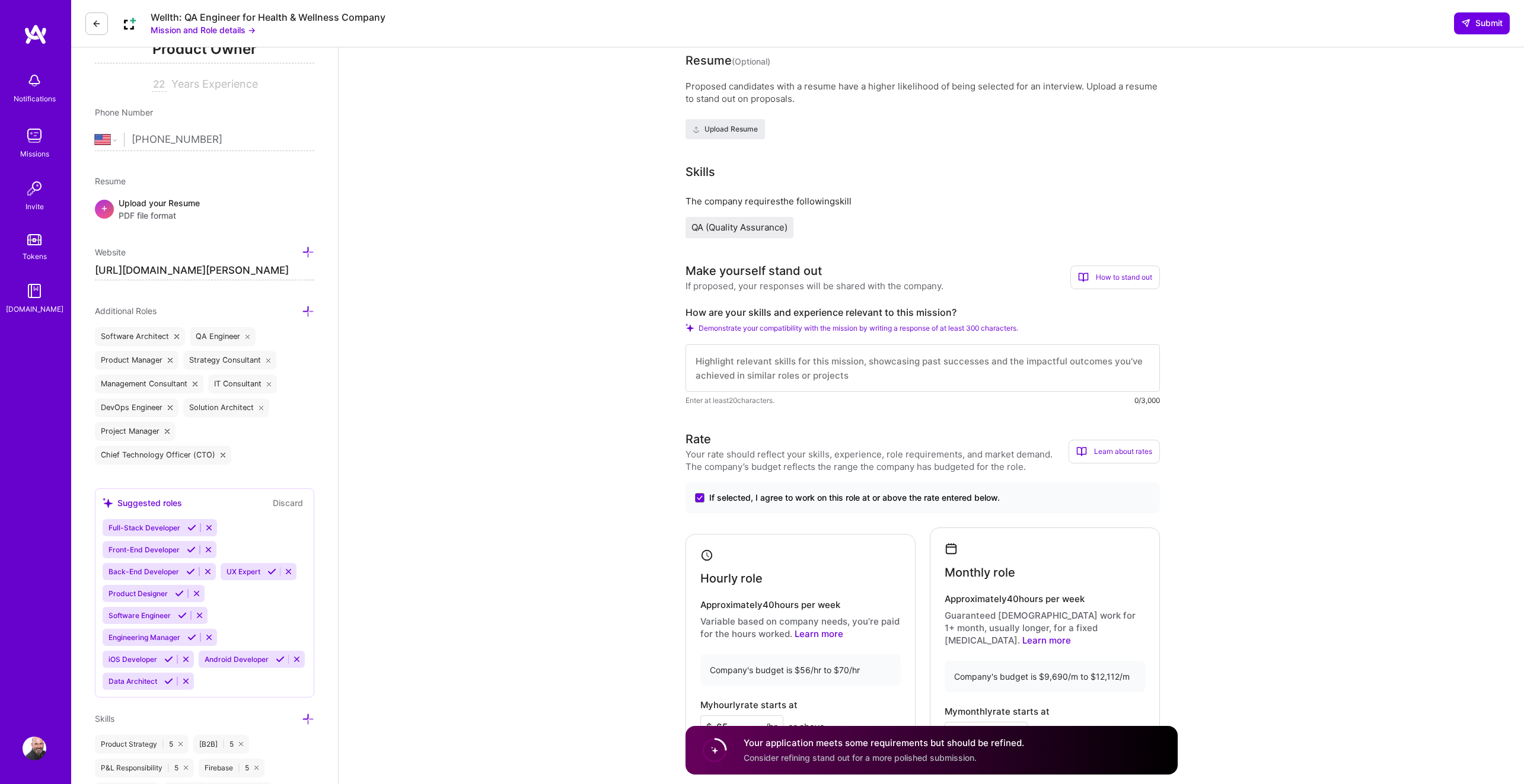
scroll to position [186, 0]
click at [1022, 372] on textarea at bounding box center [922, 369] width 475 height 48
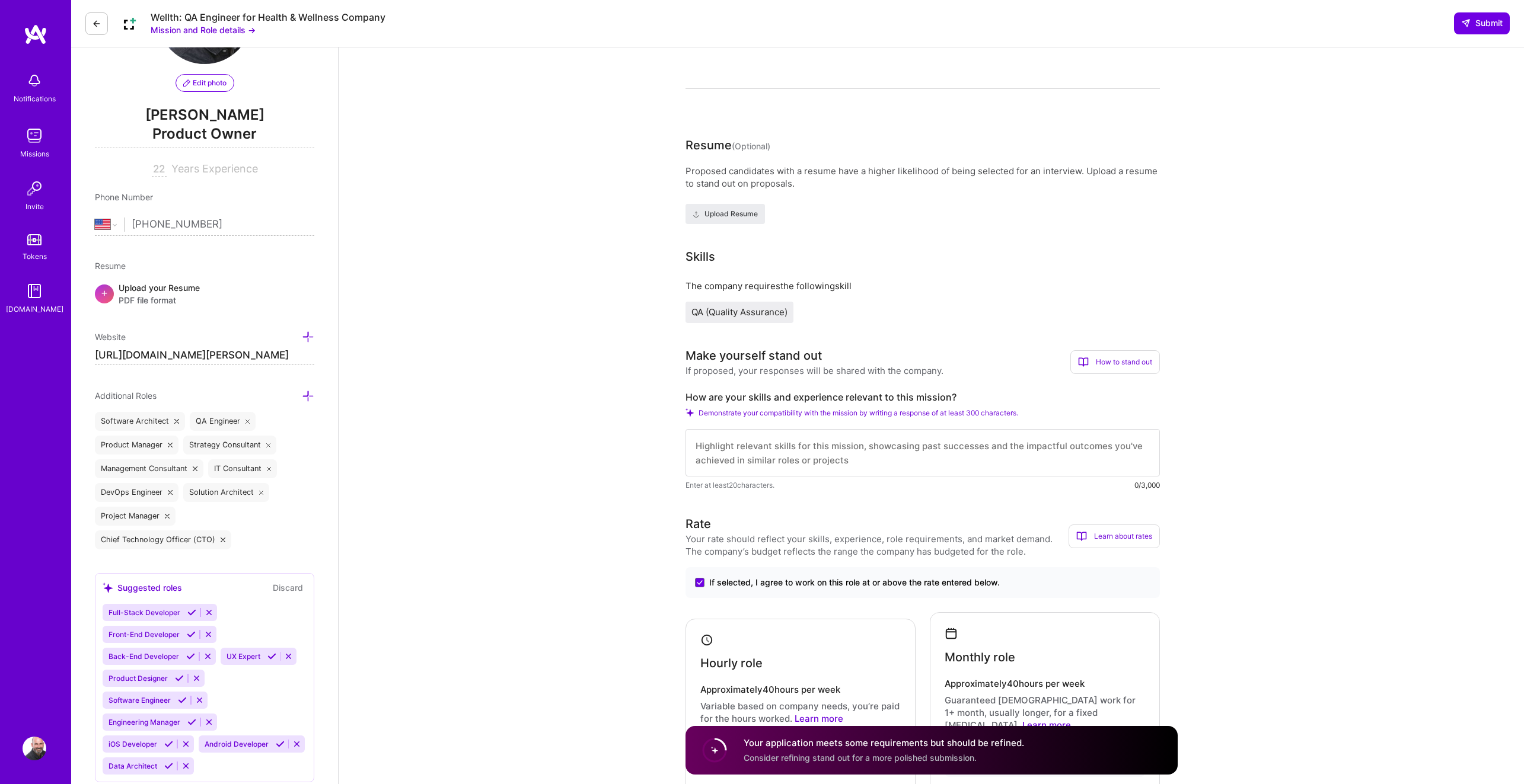
scroll to position [100, 0]
click at [1135, 357] on div "How to stand out" at bounding box center [1115, 364] width 89 height 24
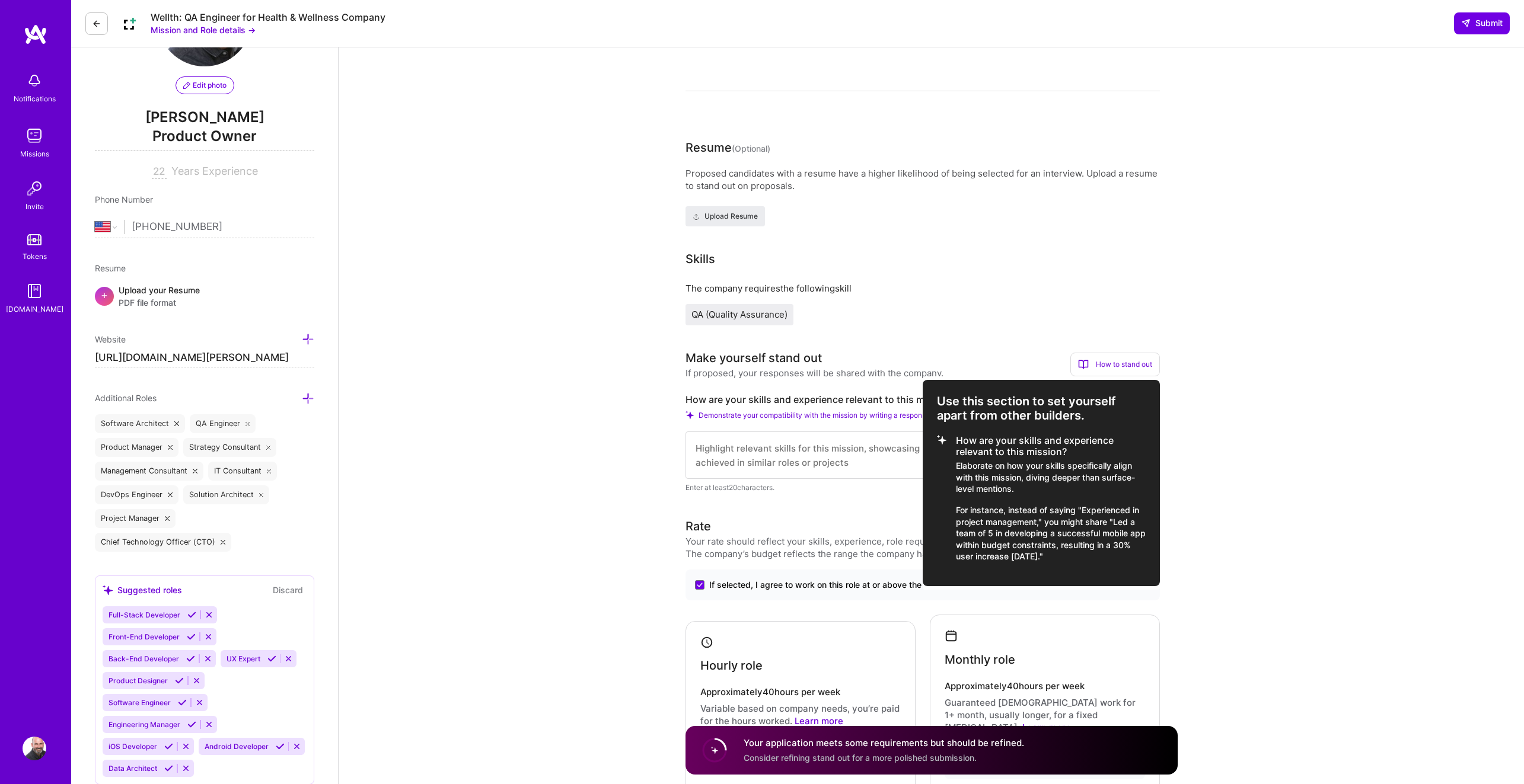
click at [1258, 433] on div at bounding box center [762, 392] width 1524 height 784
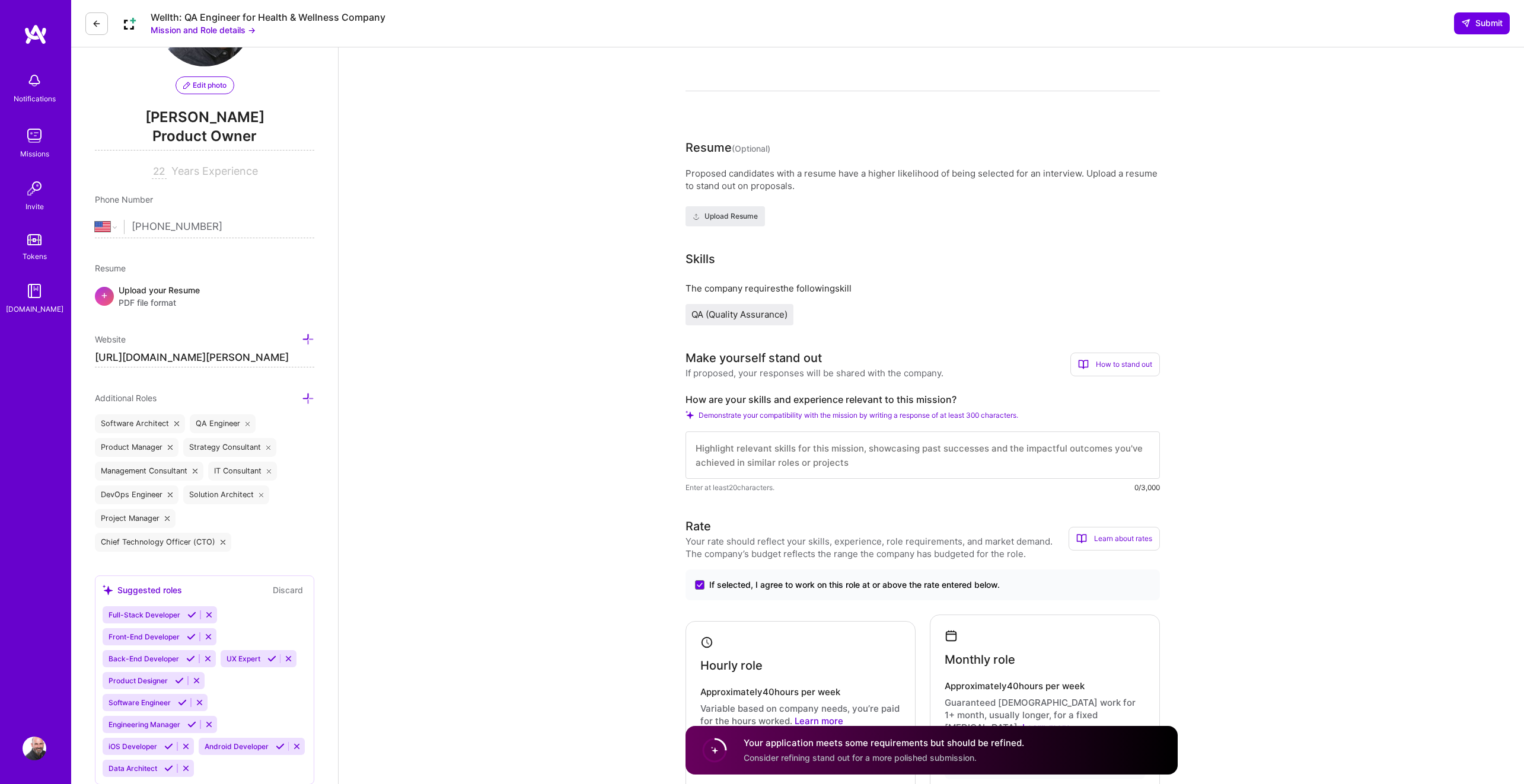
scroll to position [0, 0]
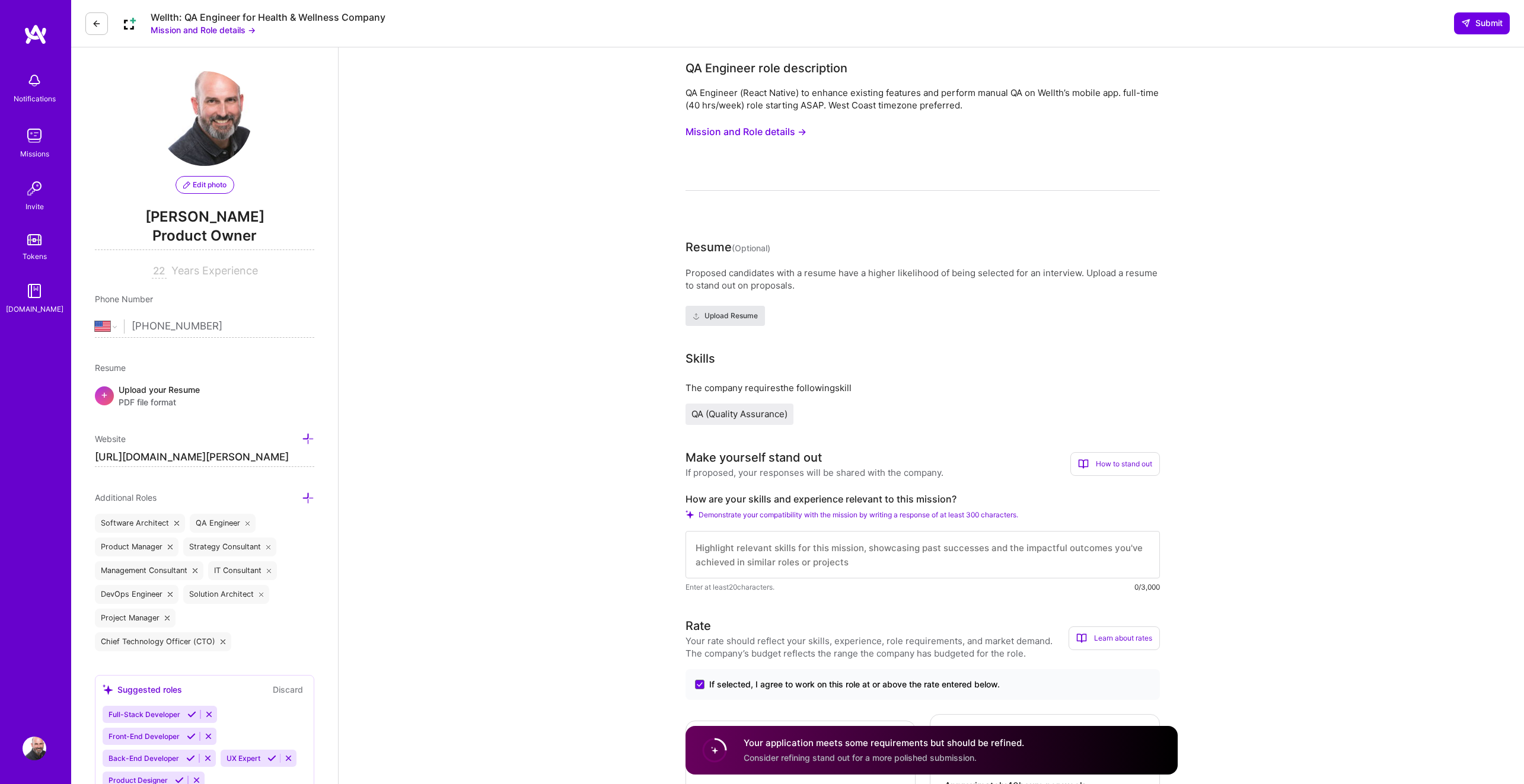
click at [751, 319] on span "Upload Resume" at bounding box center [726, 316] width 65 height 11
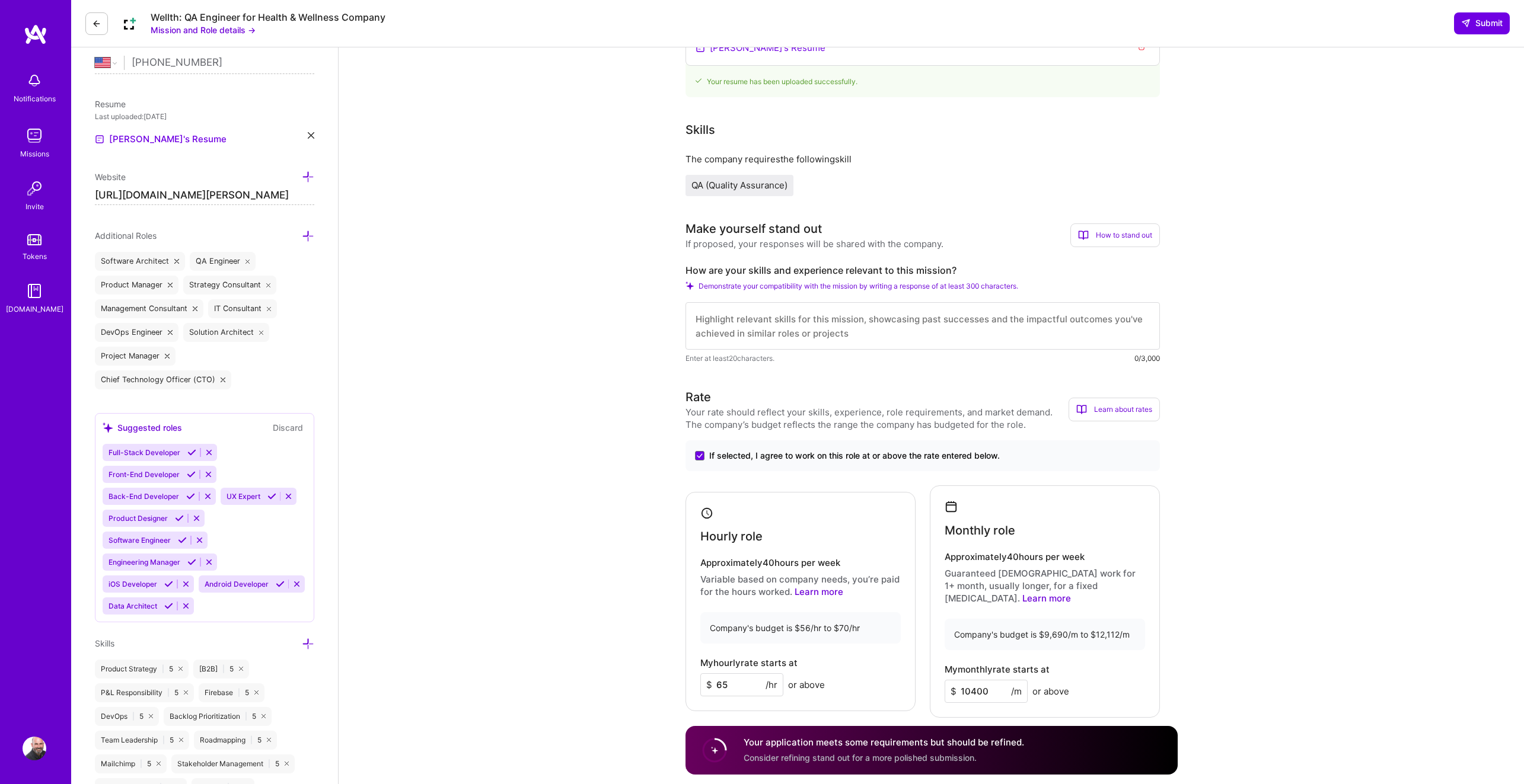
scroll to position [268, 0]
drag, startPoint x: 962, startPoint y: 328, endPoint x: 985, endPoint y: 330, distance: 23.1
click at [961, 328] on textarea at bounding box center [922, 323] width 475 height 48
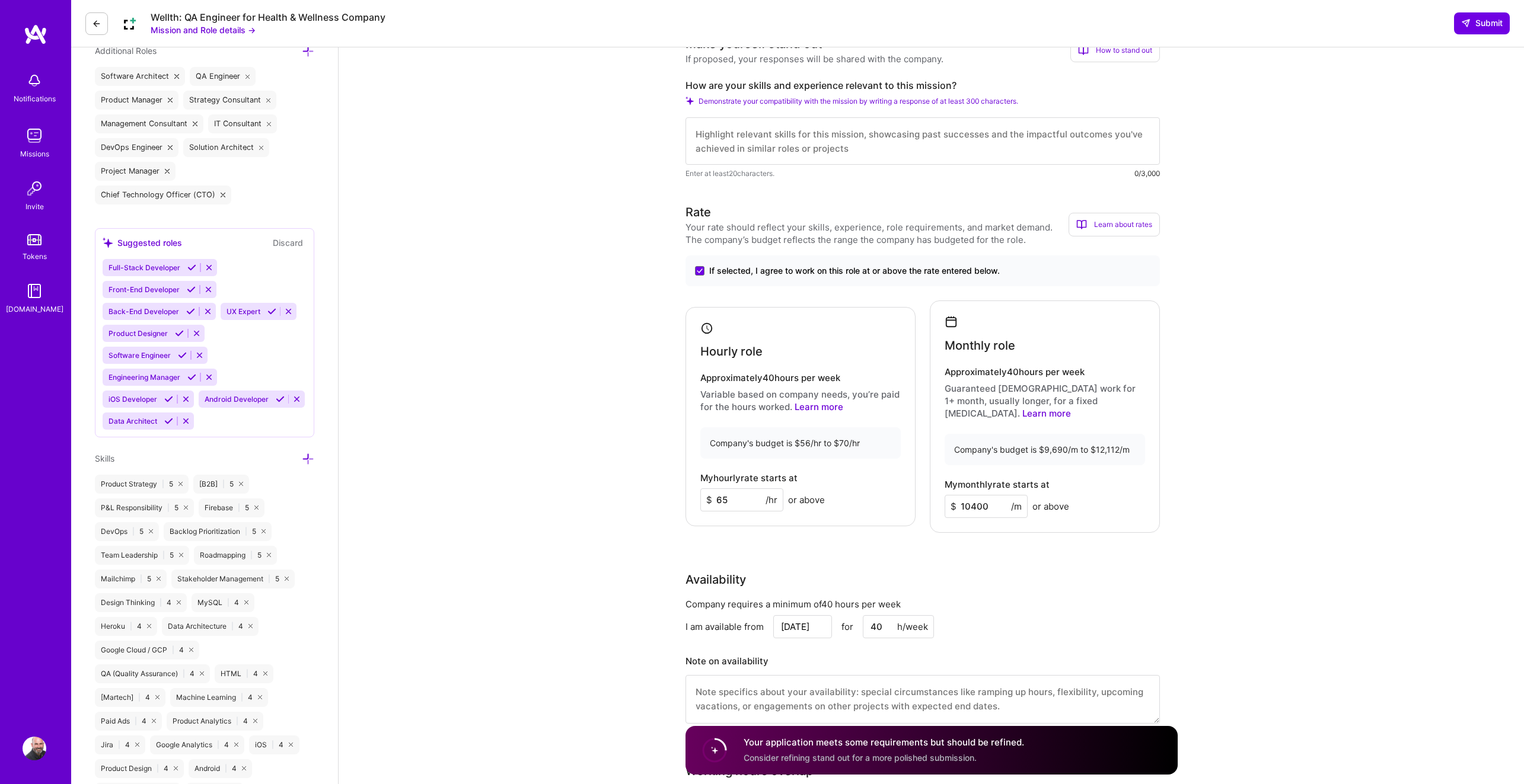
scroll to position [445, 0]
click at [865, 155] on textarea at bounding box center [922, 144] width 475 height 48
click at [1111, 60] on div "How to stand out" at bounding box center [1115, 53] width 89 height 24
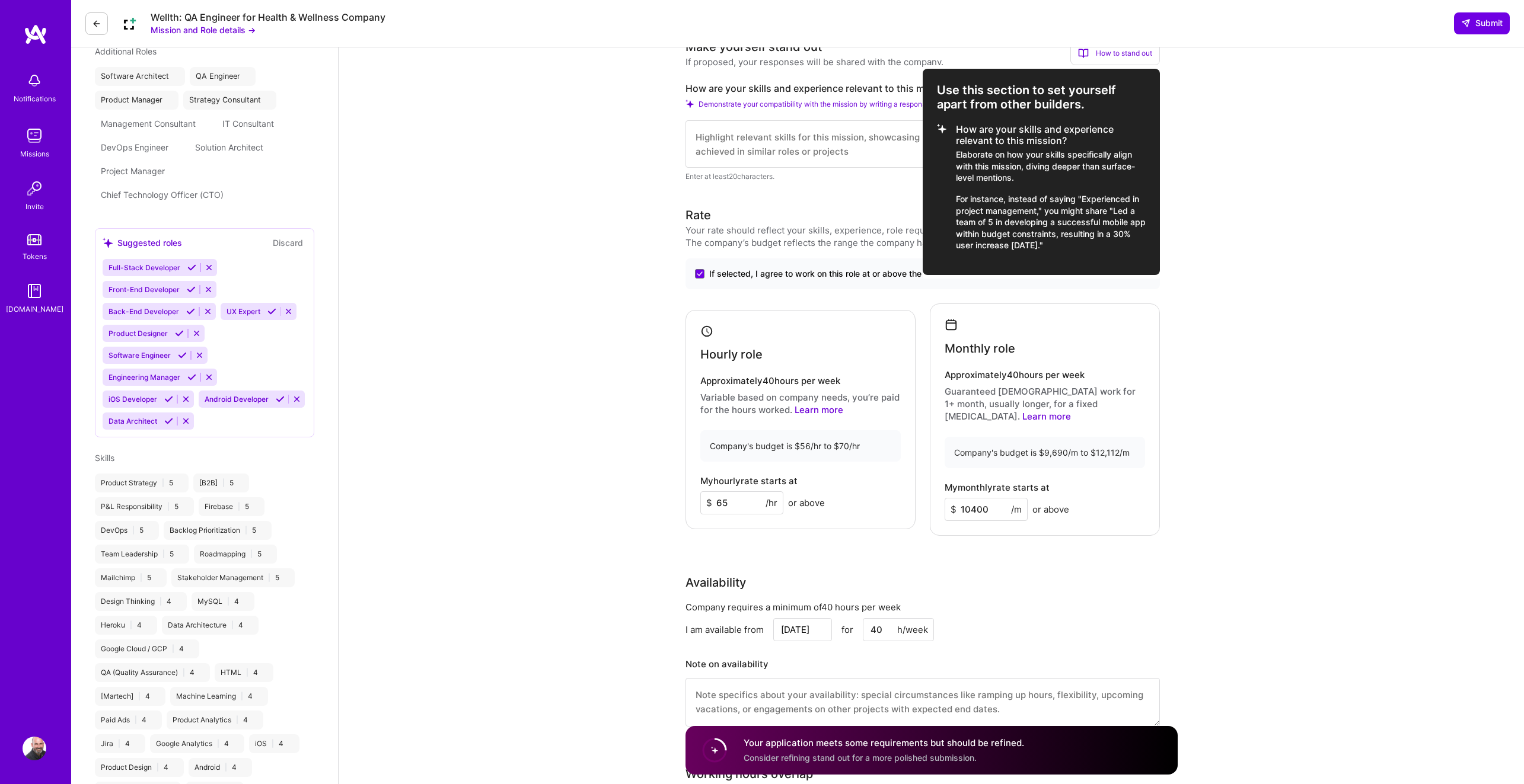
select select "US"
click at [819, 150] on div at bounding box center [762, 392] width 1524 height 784
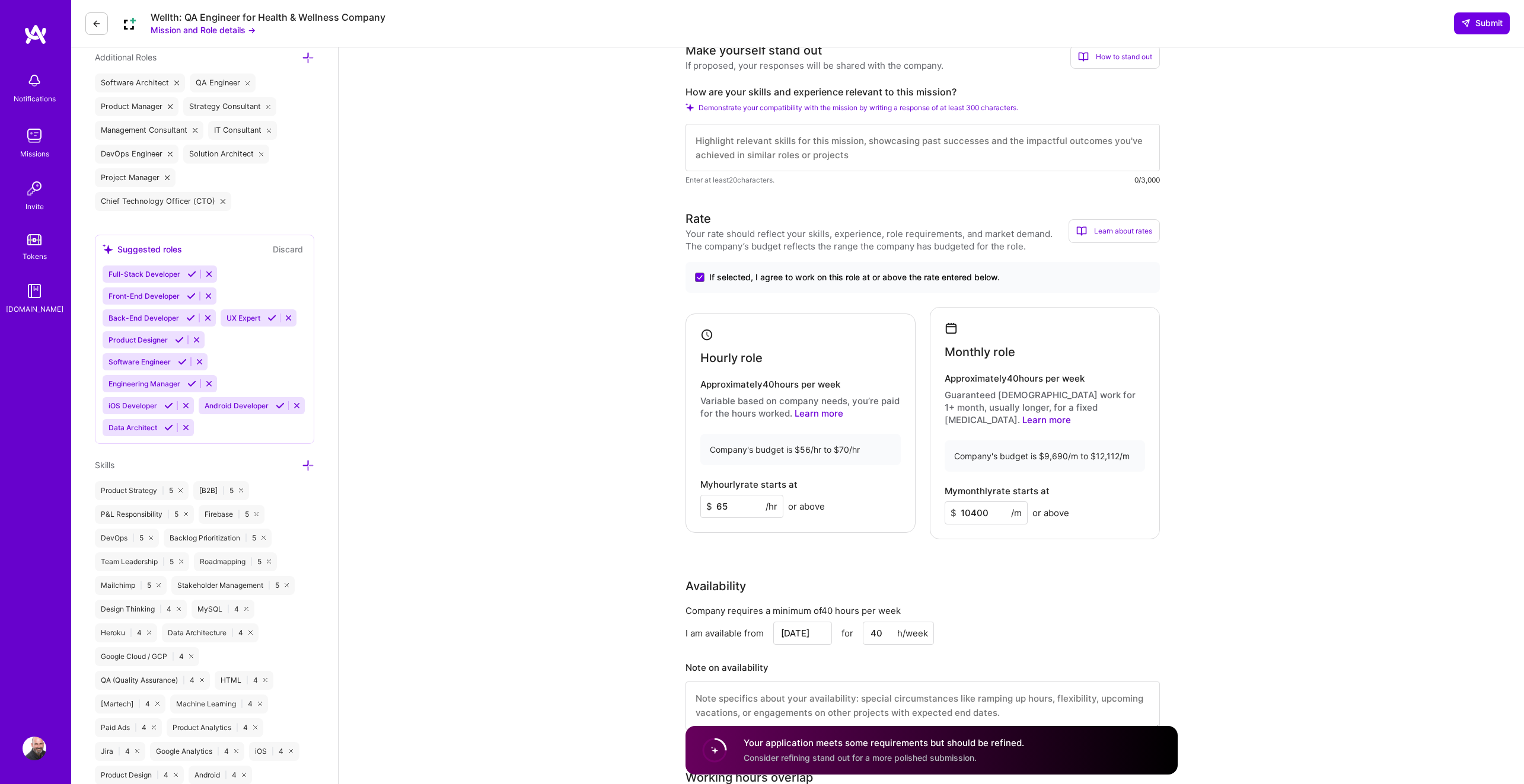
scroll to position [440, 0]
click at [1112, 60] on div "How to stand out" at bounding box center [1115, 58] width 89 height 24
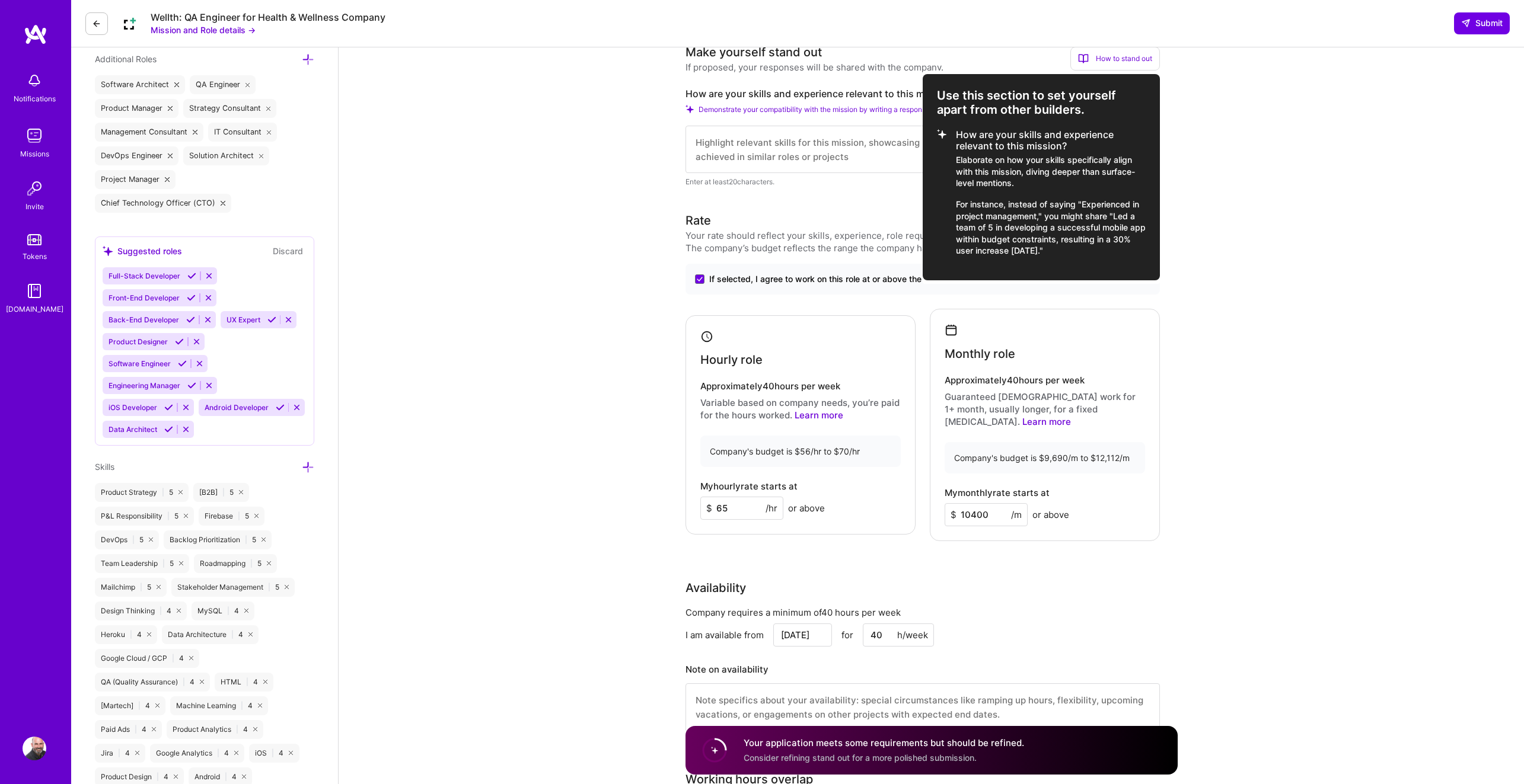
click at [1273, 174] on div at bounding box center [762, 392] width 1524 height 784
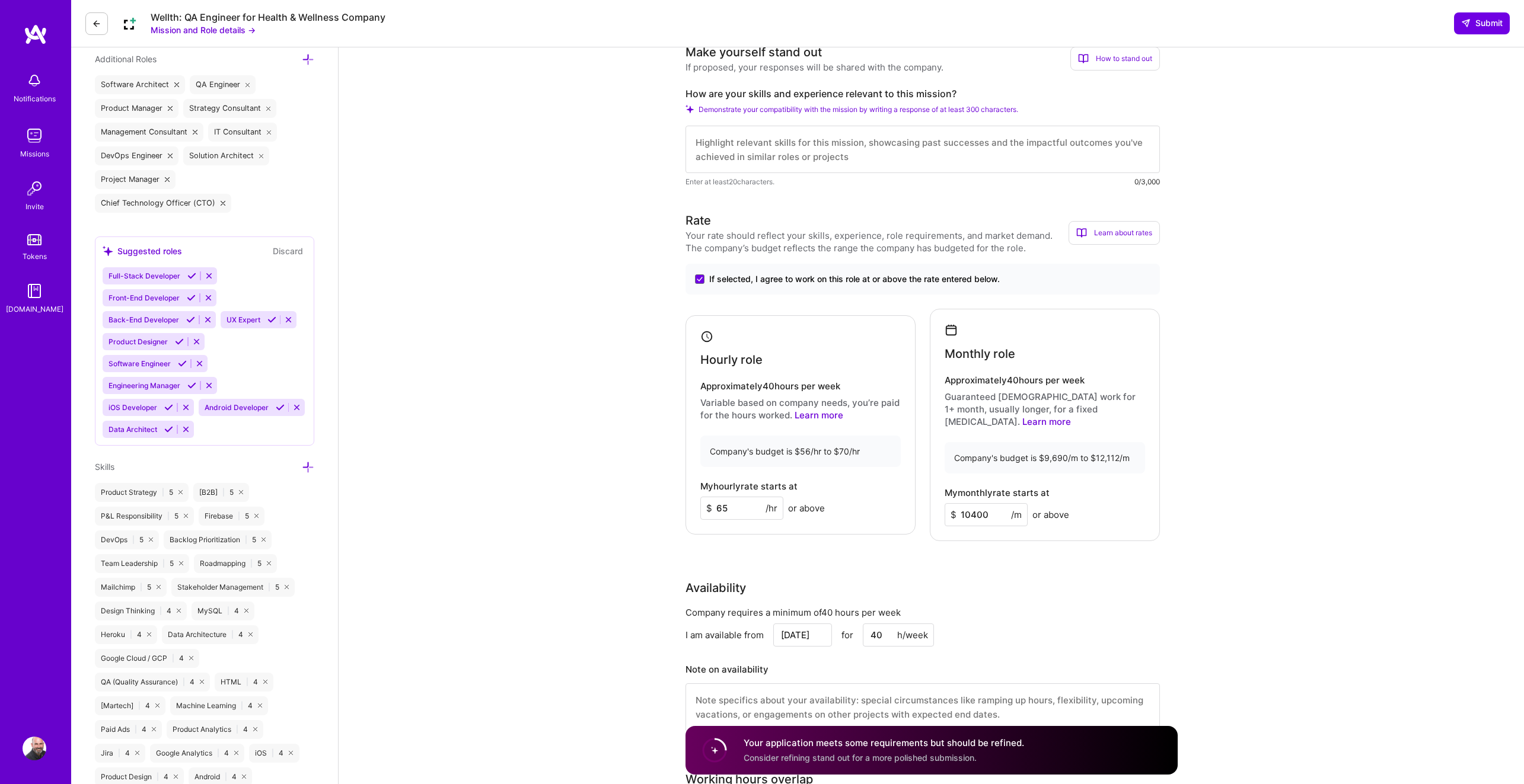
click at [938, 157] on textarea at bounding box center [922, 149] width 475 height 48
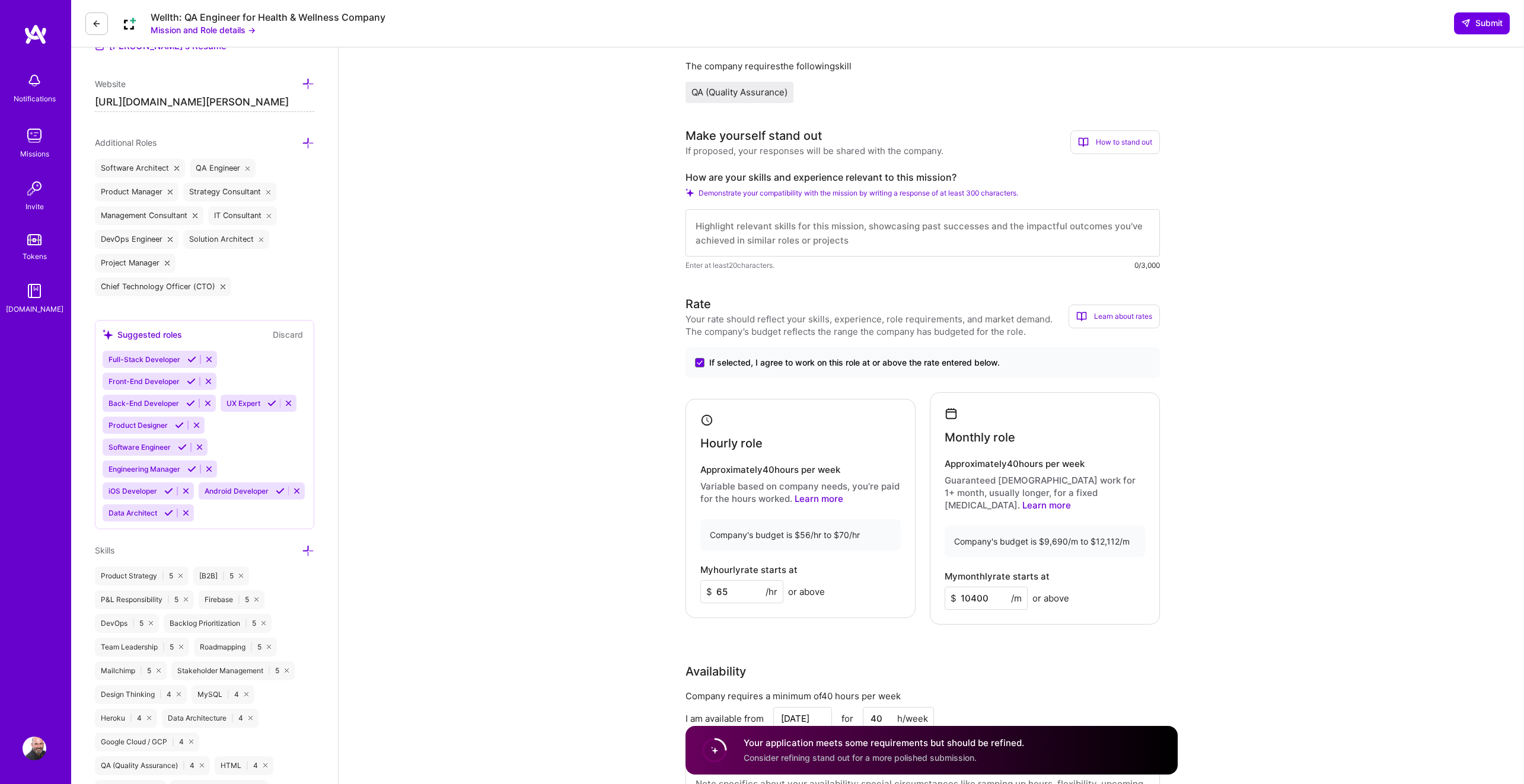
scroll to position [355, 0]
click at [833, 226] on textarea "- Led QA for an iOS & Android dating app" at bounding box center [922, 235] width 475 height 48
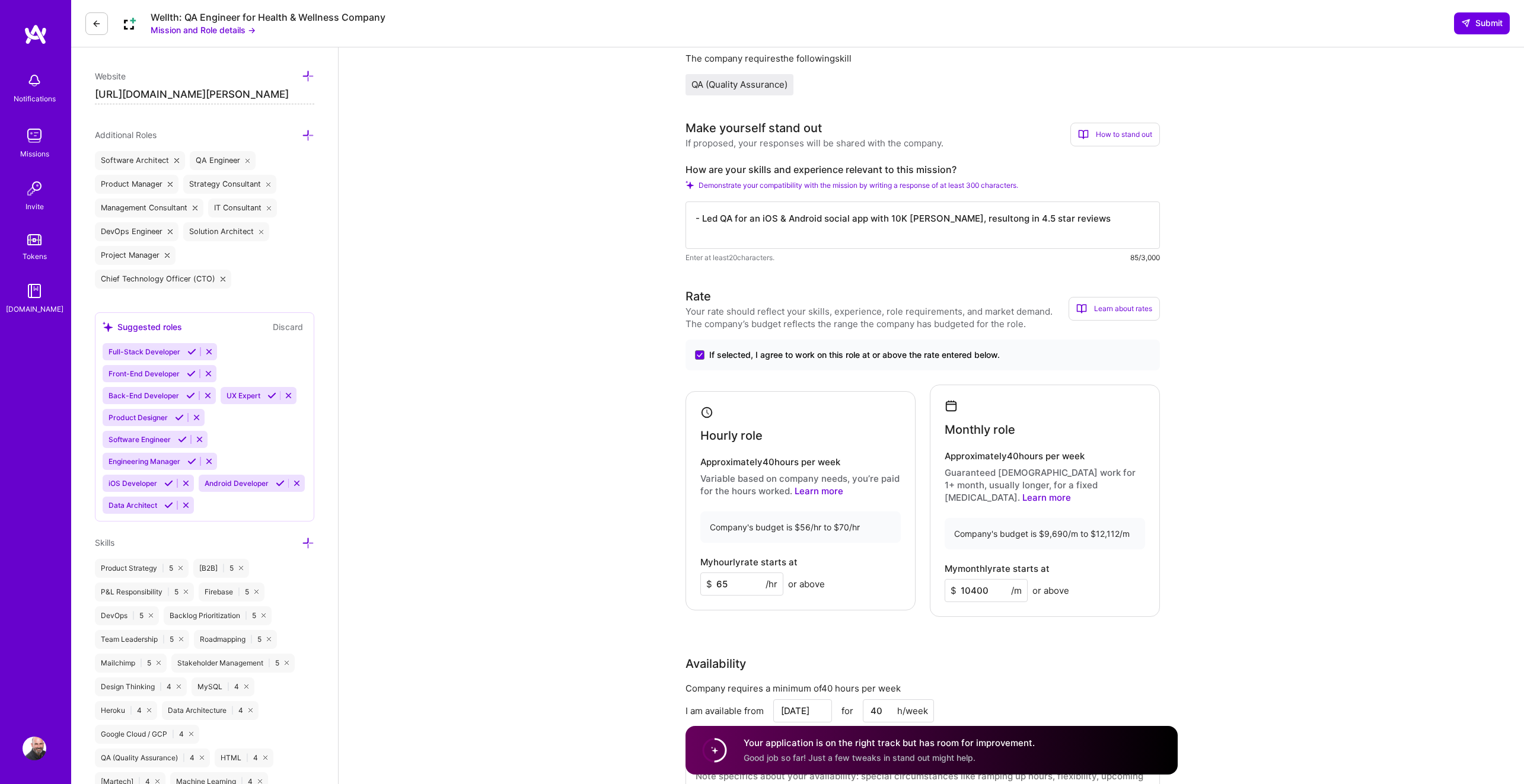
drag, startPoint x: 965, startPoint y: 228, endPoint x: 972, endPoint y: 209, distance: 20.2
click at [965, 228] on textarea "- Led QA for an iOS & Android social app with 10K [PERSON_NAME], resultong in 4…" at bounding box center [922, 225] width 475 height 48
click at [966, 220] on textarea "- Led QA for an iOS & Android social app with 10K [PERSON_NAME], resultong in 4…" at bounding box center [922, 225] width 475 height 48
click at [749, 220] on textarea "- Led QA for an iOS & Android social app with 10K [PERSON_NAME], resulting in 4…" at bounding box center [922, 225] width 475 height 48
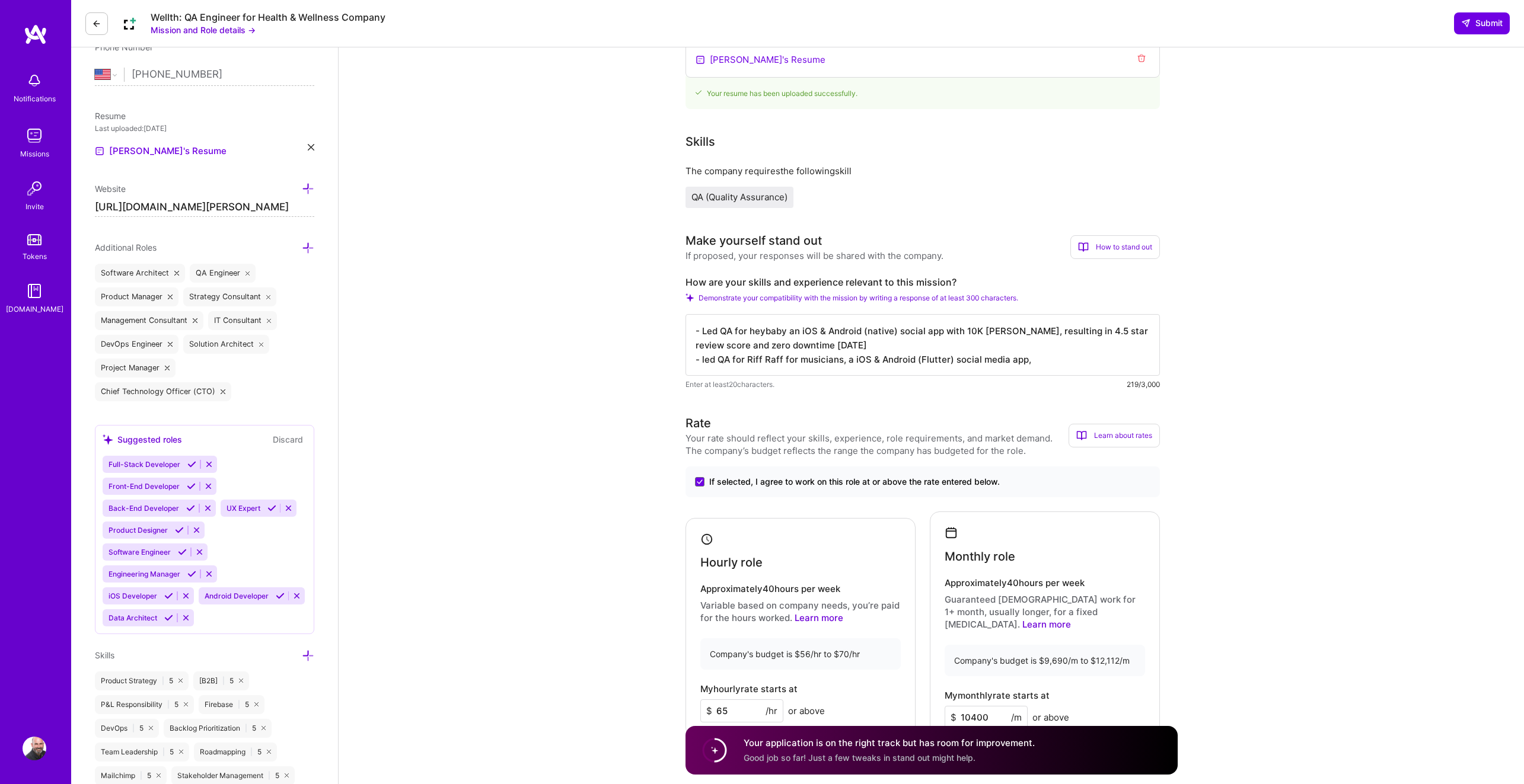
scroll to position [251, 0]
click at [720, 348] on textarea "- Led QA for heybaby an iOS & Android (native) social app with 10K [PERSON_NAME…" at bounding box center [922, 346] width 475 height 62
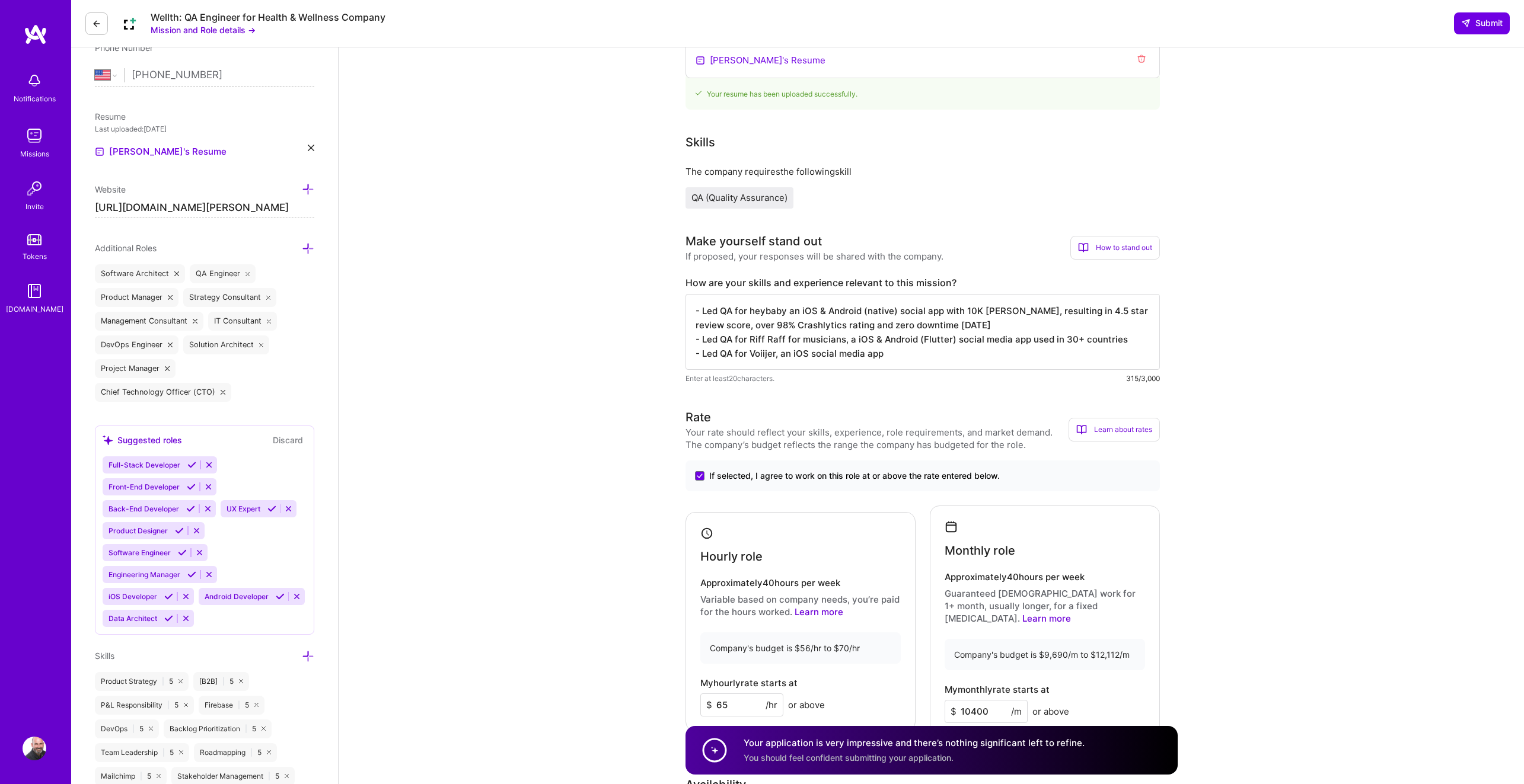
click at [819, 355] on textarea "- Led QA for heybaby an iOS & Android (native) social app with 10K [PERSON_NAME…" at bounding box center [922, 332] width 475 height 76
click at [941, 311] on textarea "- Led QA for heybaby an iOS & Android (native) social app with 10K [PERSON_NAME…" at bounding box center [922, 332] width 475 height 76
type textarea "- Led QA for heybaby an iOS & Android (native) social app from MVP to 10K [PERS…"
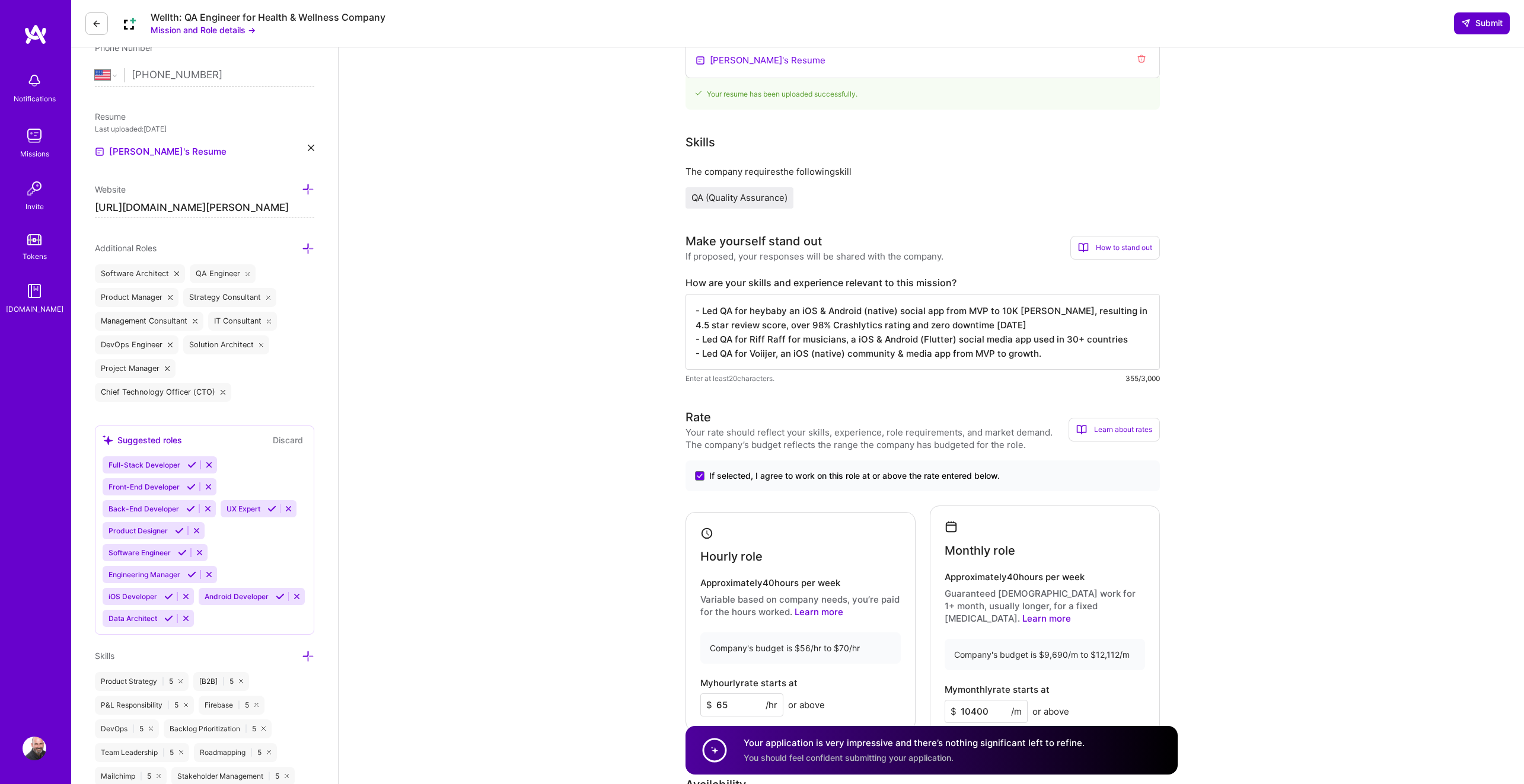
click at [1482, 23] on span "Submit" at bounding box center [1482, 22] width 42 height 11
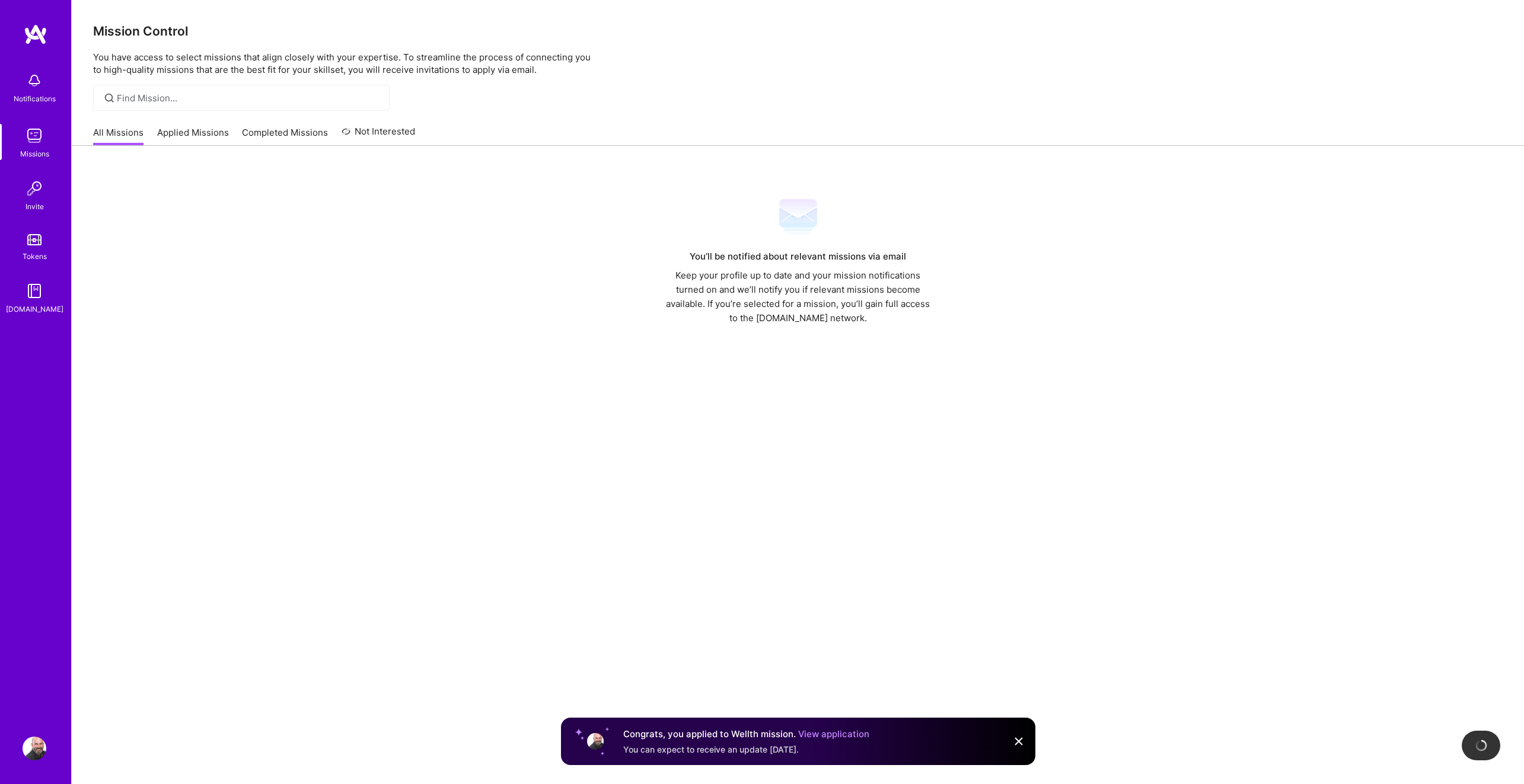
click at [836, 729] on link "View application" at bounding box center [834, 734] width 71 height 11
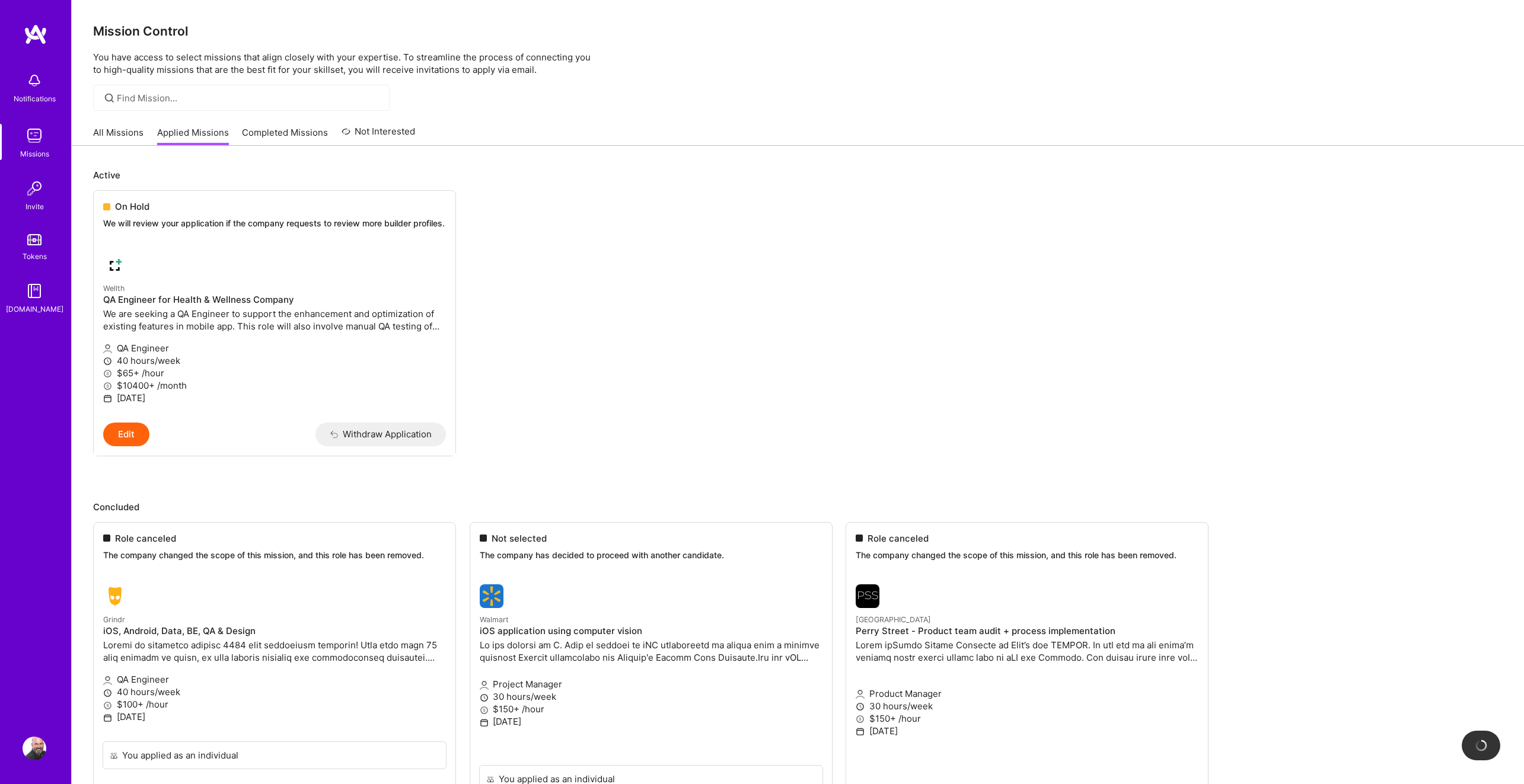
click at [111, 129] on link "All Missions" at bounding box center [118, 136] width 50 height 19
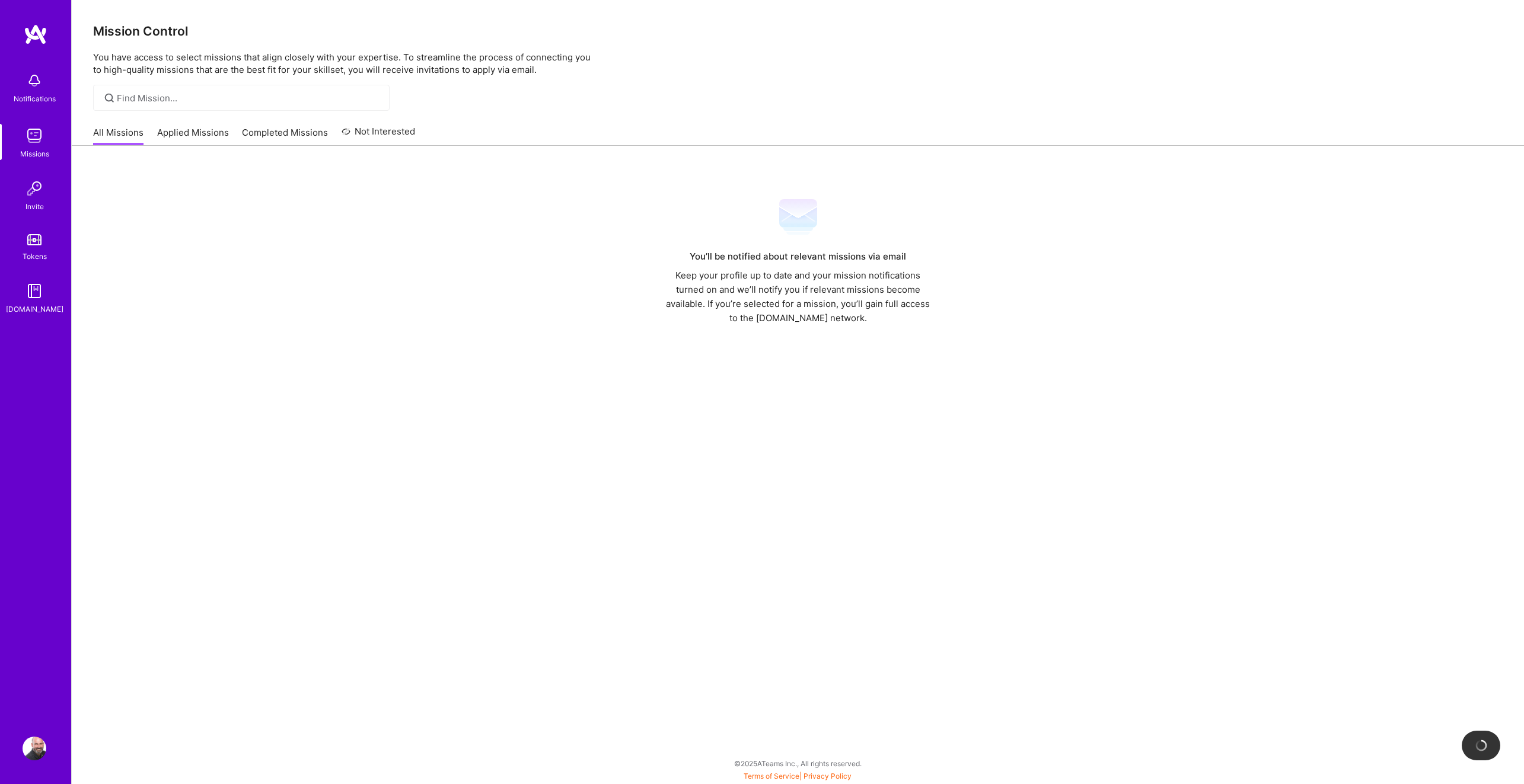
click at [28, 39] on img at bounding box center [35, 34] width 24 height 21
